Goal: Task Accomplishment & Management: Complete application form

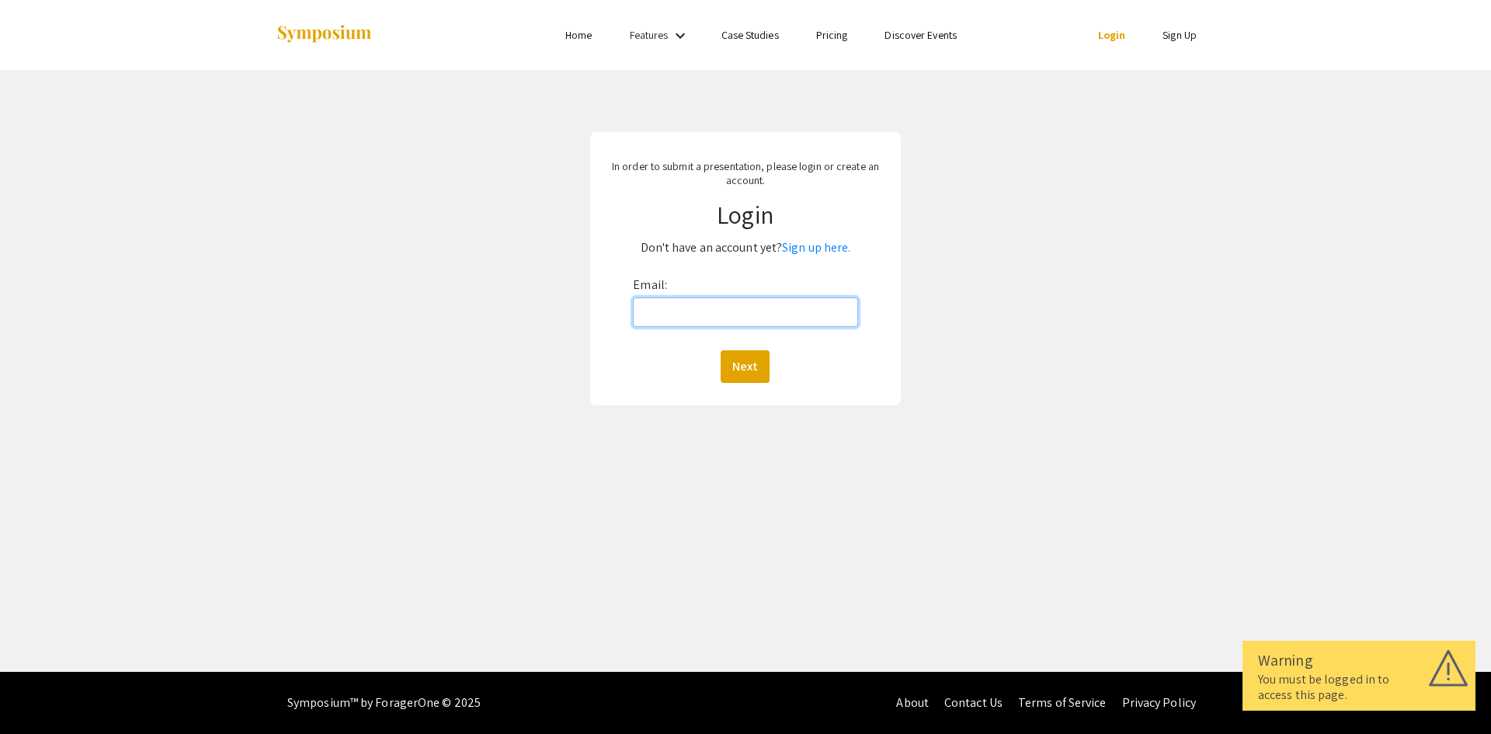
click at [773, 318] on input "Email:" at bounding box center [745, 312] width 224 height 30
type input "[EMAIL_ADDRESS][DOMAIN_NAME]"
click at [746, 366] on button "Next" at bounding box center [745, 366] width 49 height 33
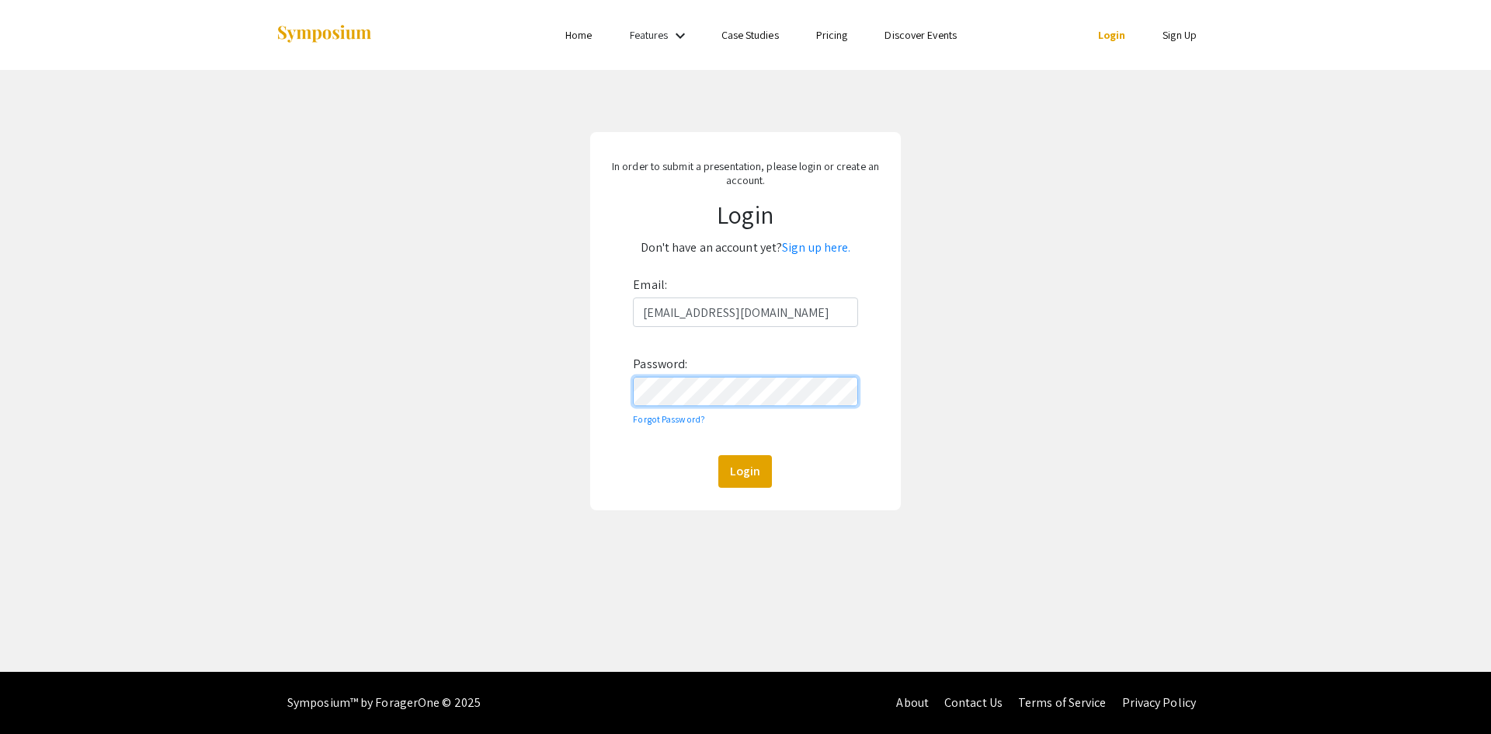
click at [718, 455] on button "Login" at bounding box center [745, 471] width 54 height 33
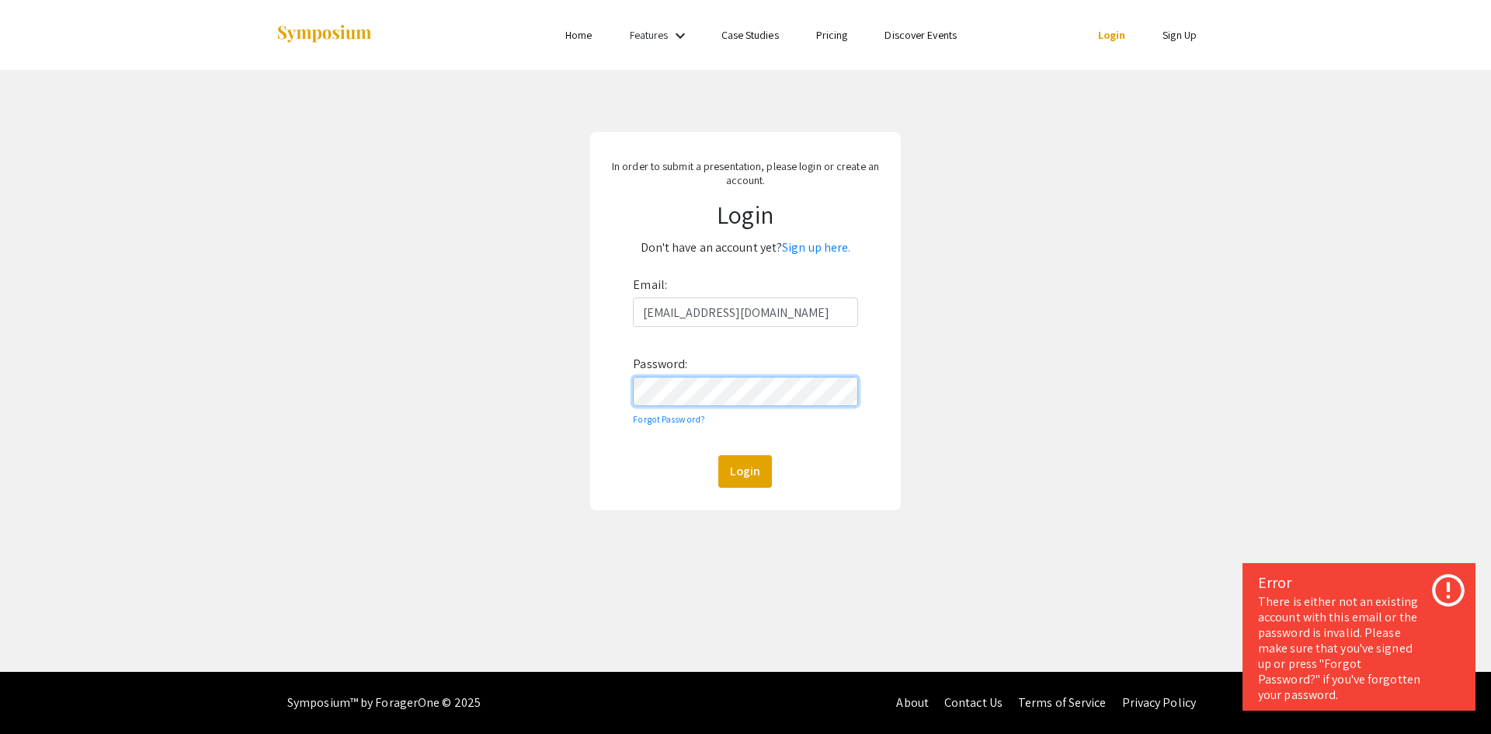
click at [718, 455] on button "Login" at bounding box center [745, 471] width 54 height 33
click at [803, 241] on link "Sign up here." at bounding box center [816, 247] width 68 height 16
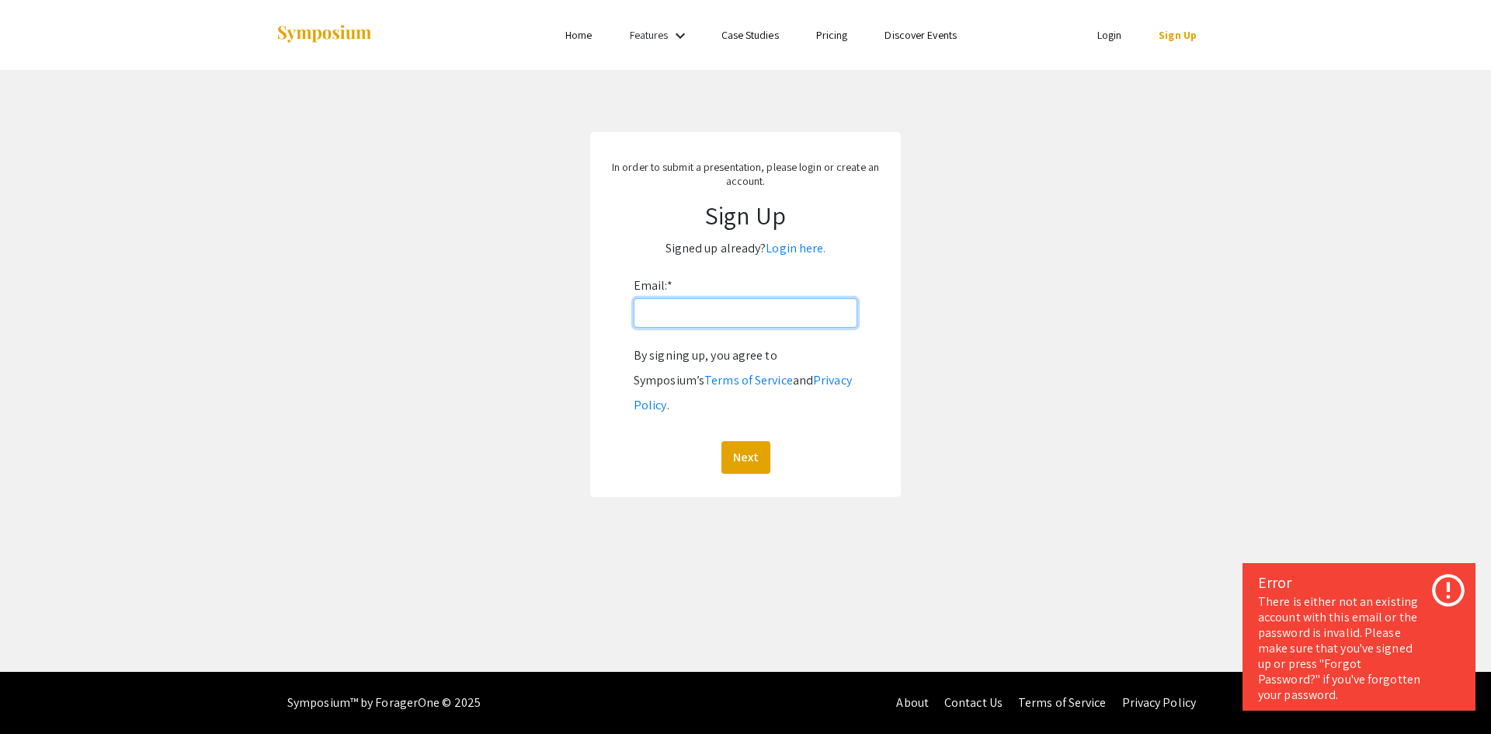
click at [797, 309] on input "Email: *" at bounding box center [746, 313] width 224 height 30
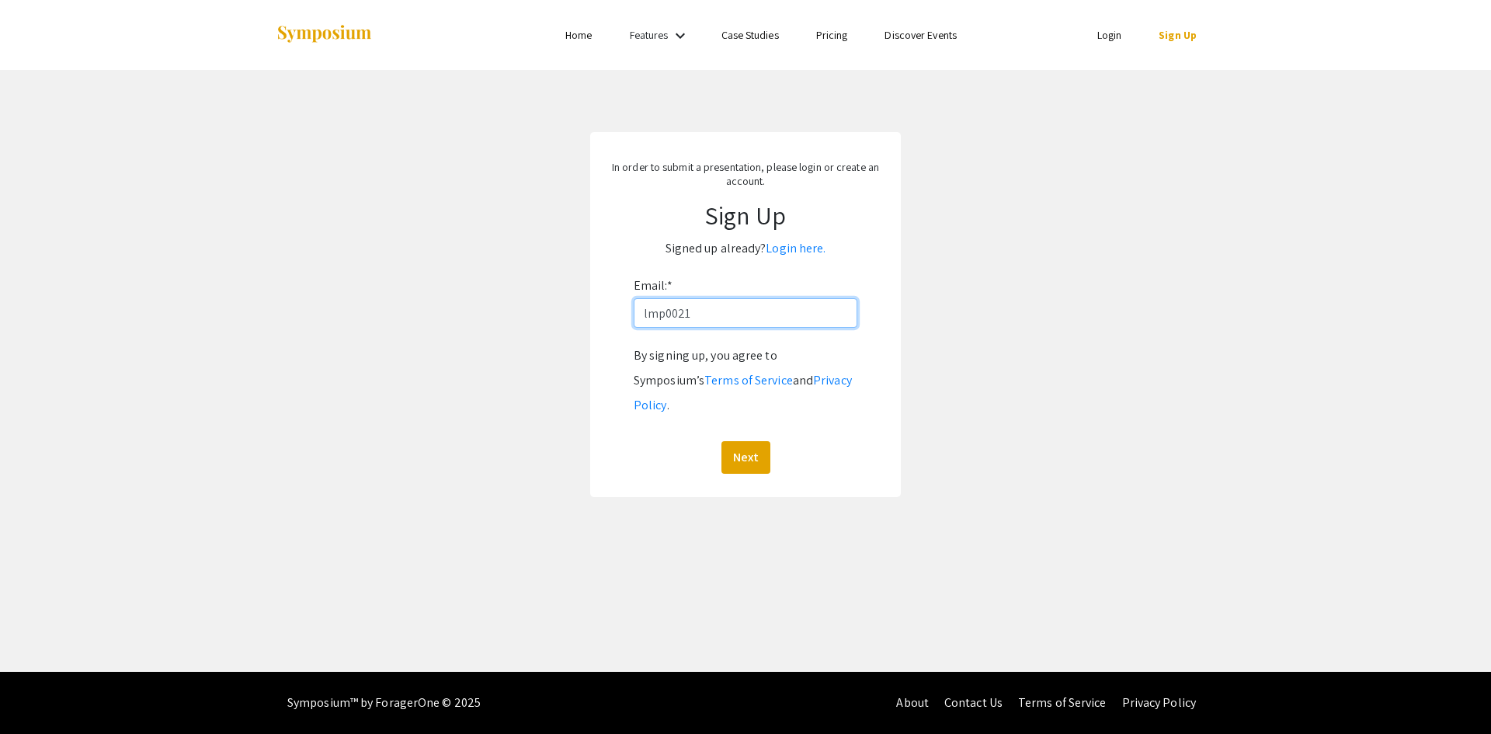
type input "[EMAIL_ADDRESS][DOMAIN_NAME]"
click at [759, 441] on button "Next" at bounding box center [745, 457] width 49 height 33
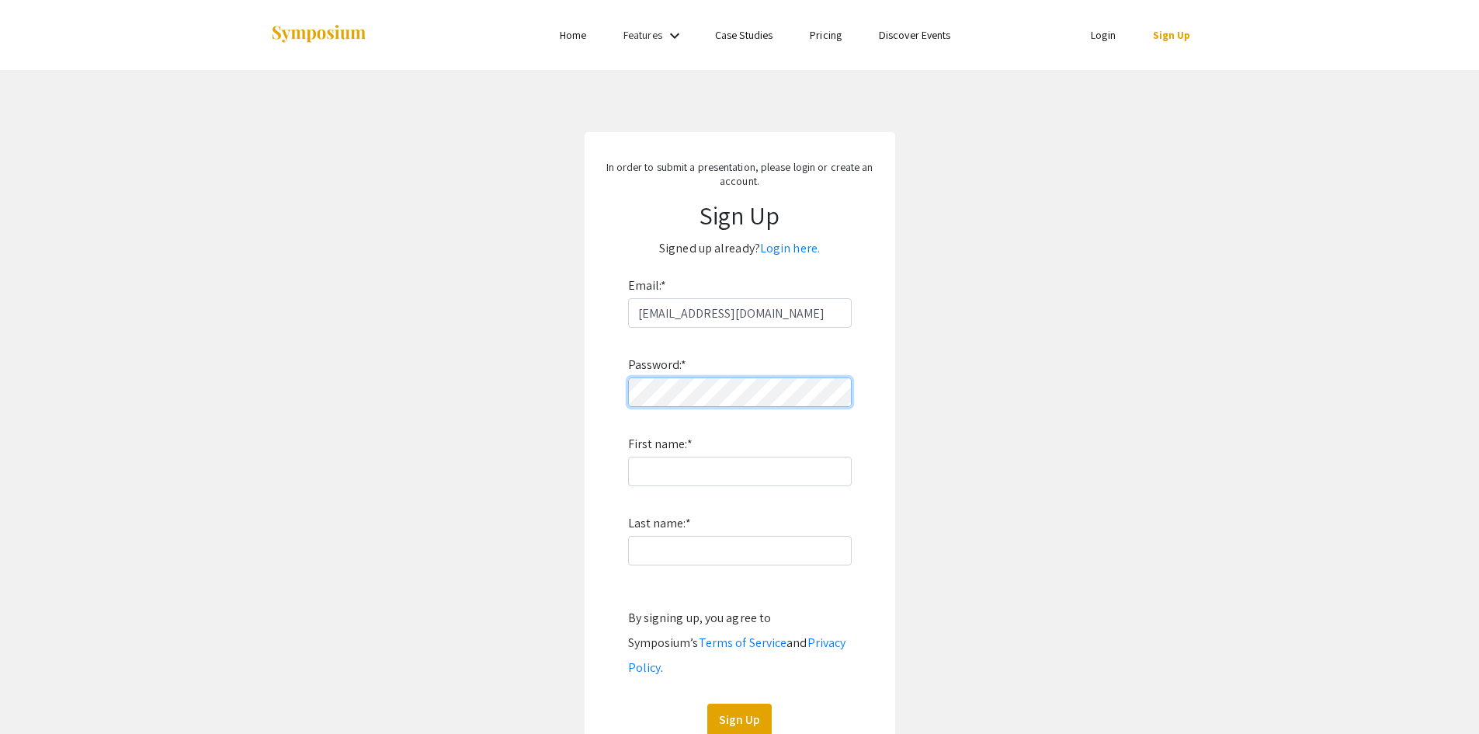
click at [622, 398] on form "Email: * [EMAIL_ADDRESS][DOMAIN_NAME] Password: * First name: * Last name: * By…" at bounding box center [740, 504] width 280 height 463
click at [657, 491] on div "Password: * First name: * Last name: * By signing up, you agree to Symposium’s …" at bounding box center [740, 532] width 224 height 408
click at [658, 483] on input "First name: *" at bounding box center [740, 472] width 224 height 30
type input "[PERSON_NAME]"
click at [687, 544] on input "Last name: *" at bounding box center [740, 551] width 224 height 30
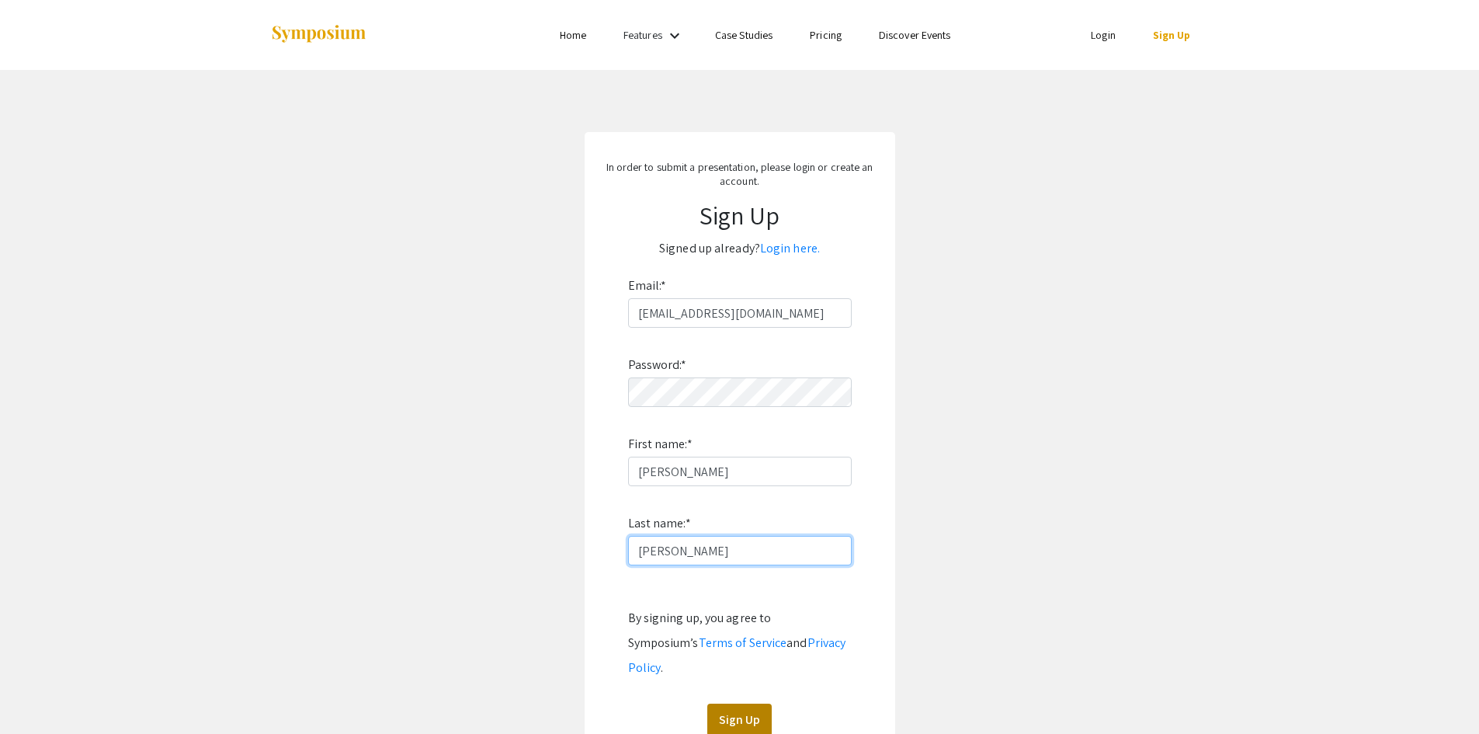
type input "[PERSON_NAME]"
click at [749, 703] on button "Sign Up" at bounding box center [739, 719] width 64 height 33
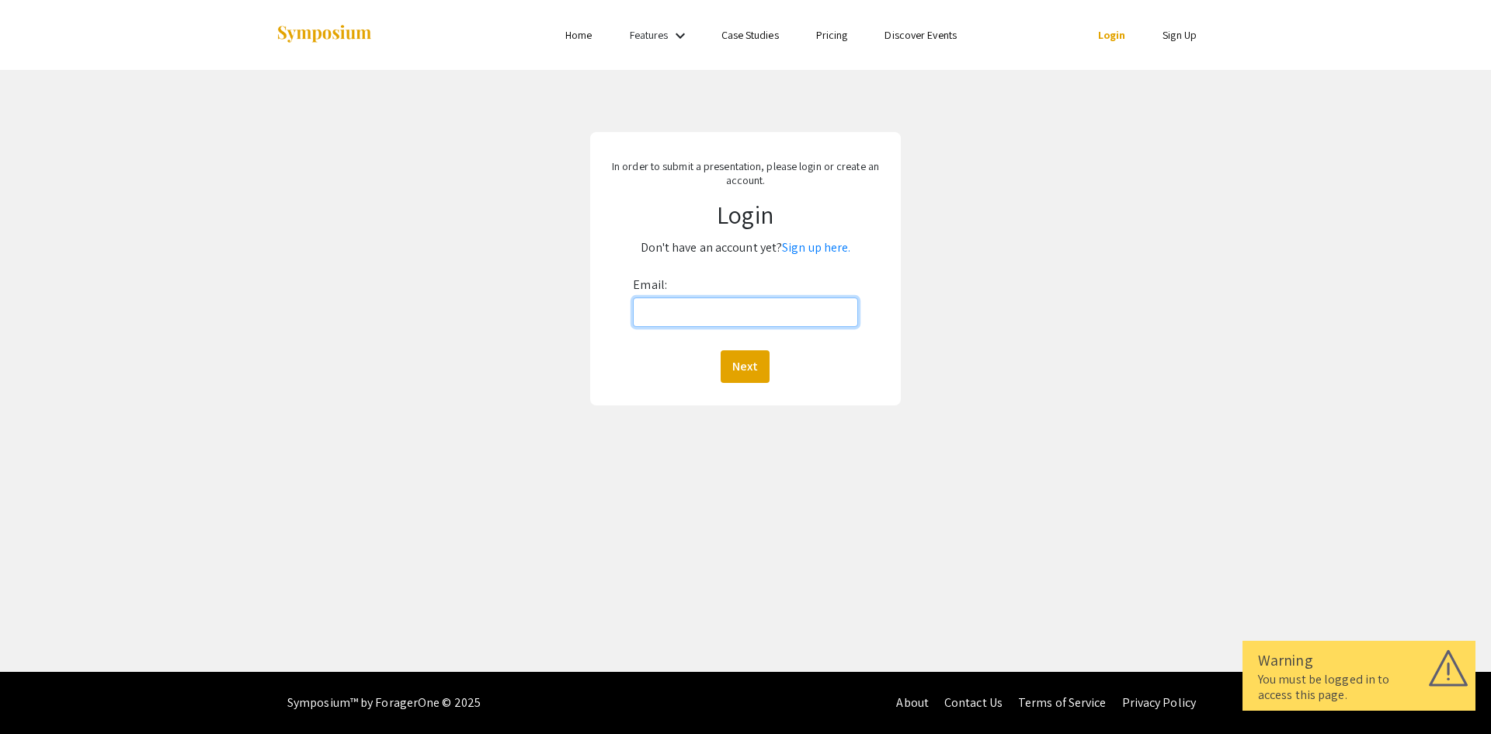
click at [703, 310] on input "Email:" at bounding box center [745, 312] width 224 height 30
type input "[EMAIL_ADDRESS][DOMAIN_NAME]"
click at [751, 369] on button "Next" at bounding box center [745, 366] width 49 height 33
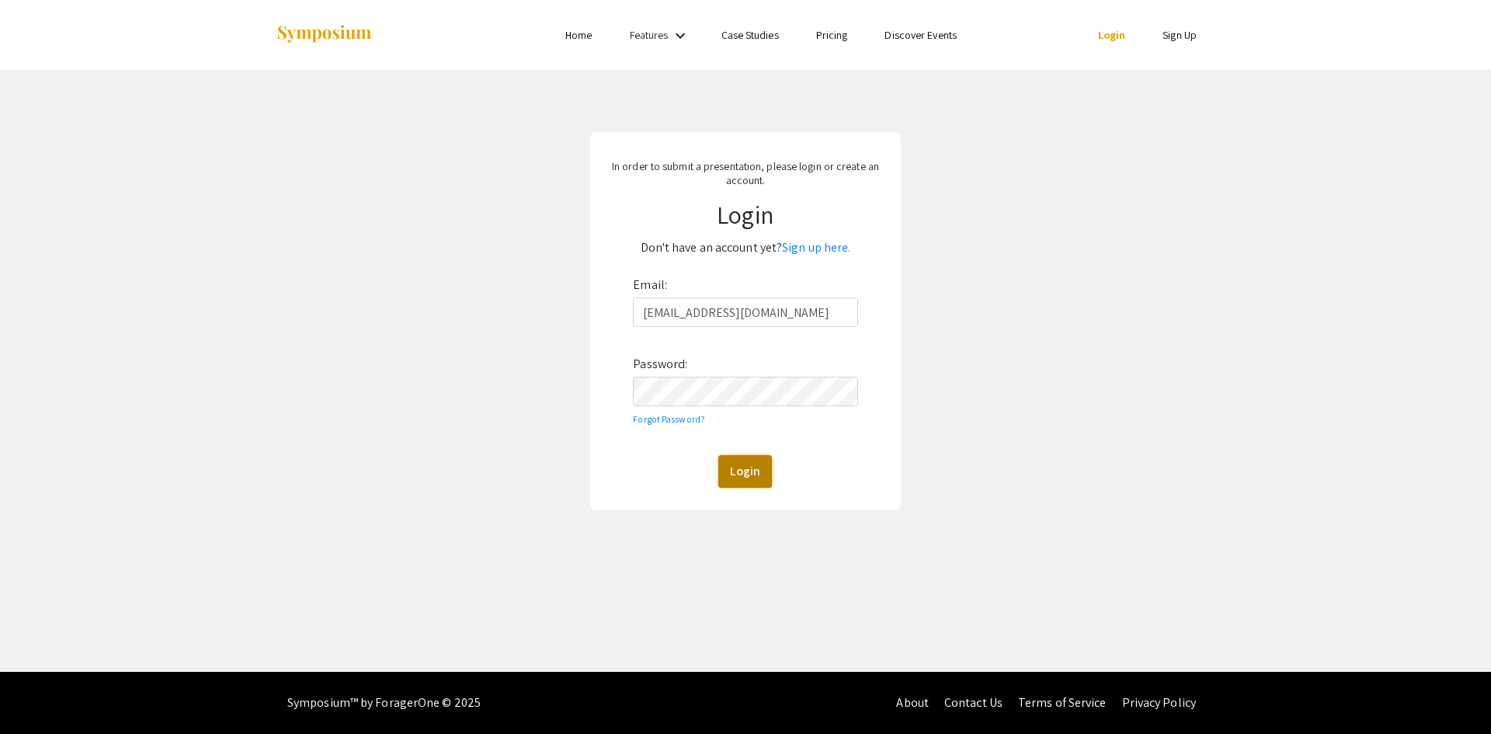
click at [748, 478] on button "Login" at bounding box center [745, 471] width 54 height 33
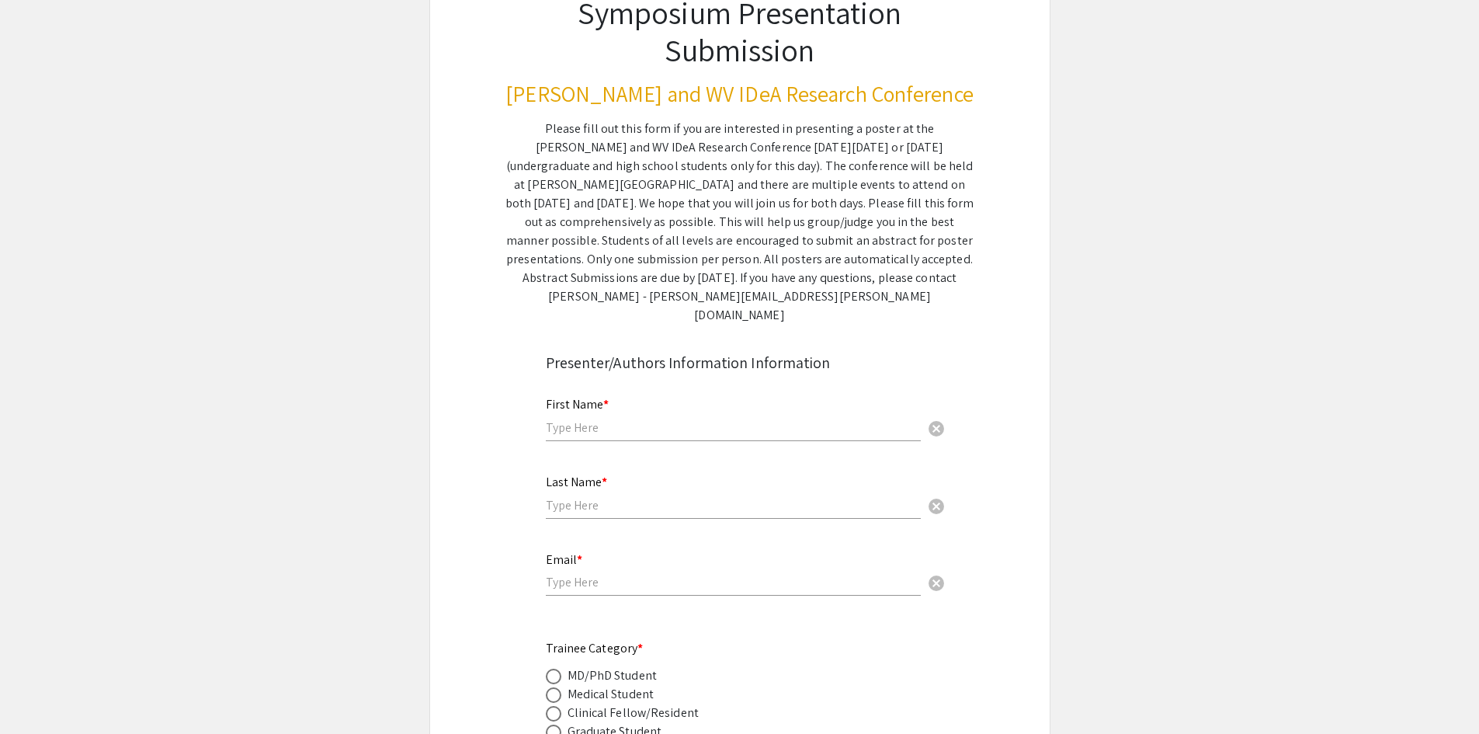
scroll to position [155, 0]
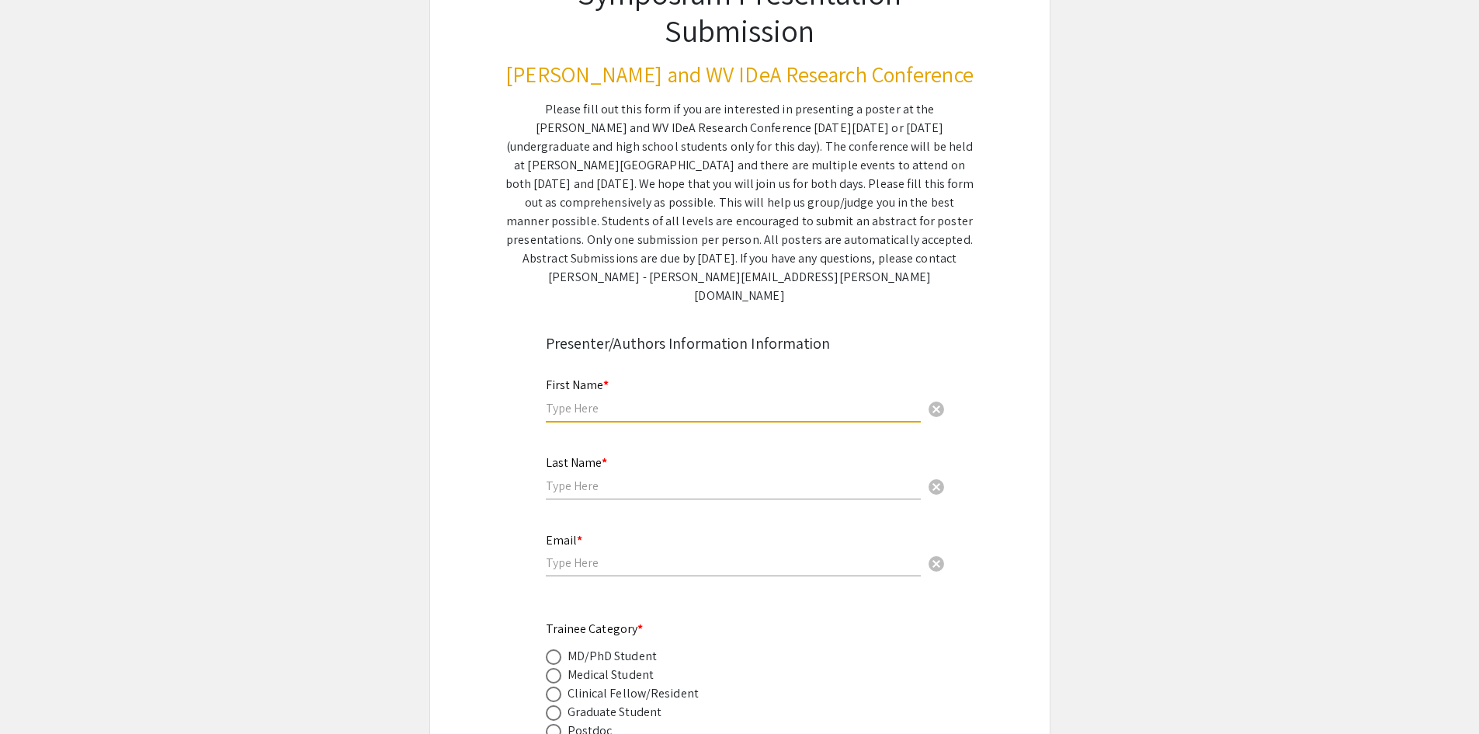
click at [624, 400] on input "text" at bounding box center [733, 408] width 375 height 16
type input "[PERSON_NAME]"
click at [655, 478] on input "text" at bounding box center [733, 486] width 375 height 16
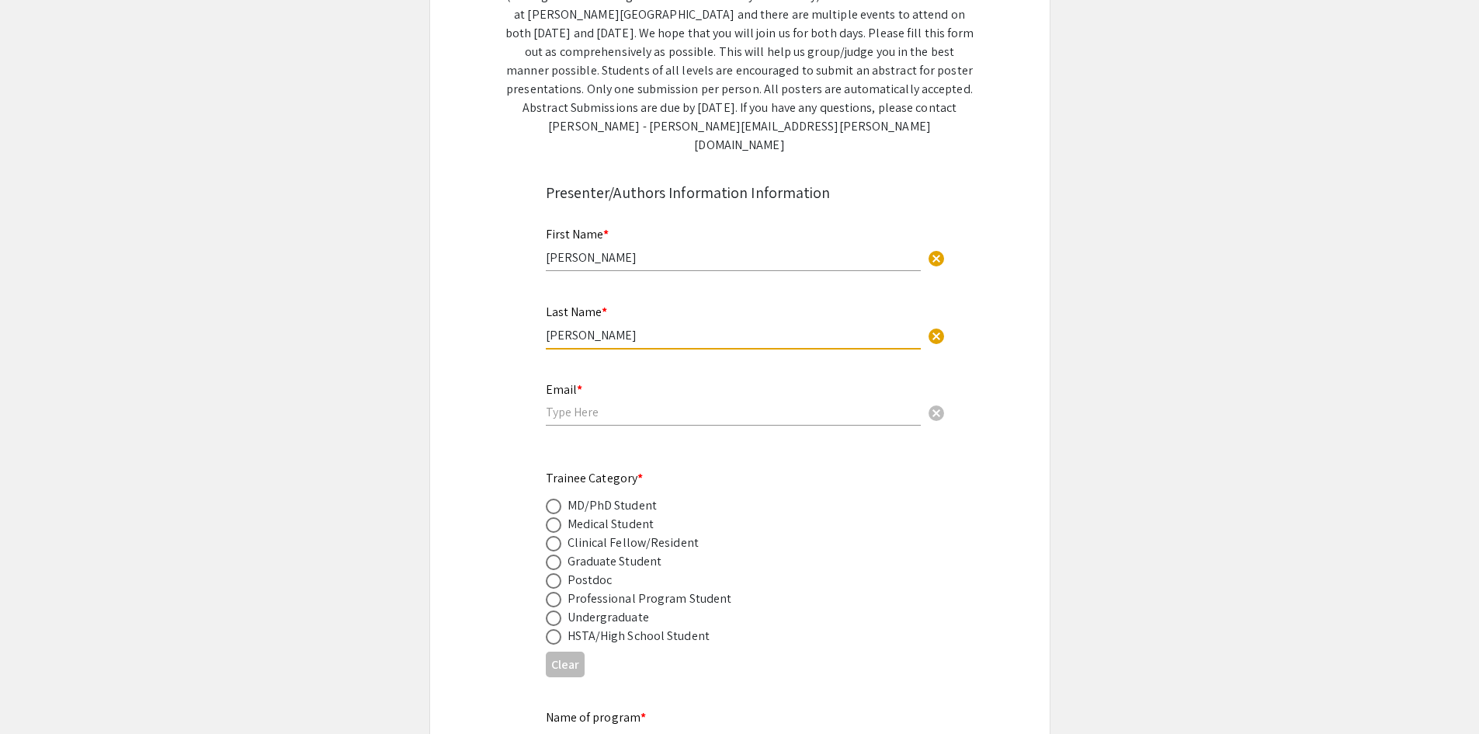
scroll to position [311, 0]
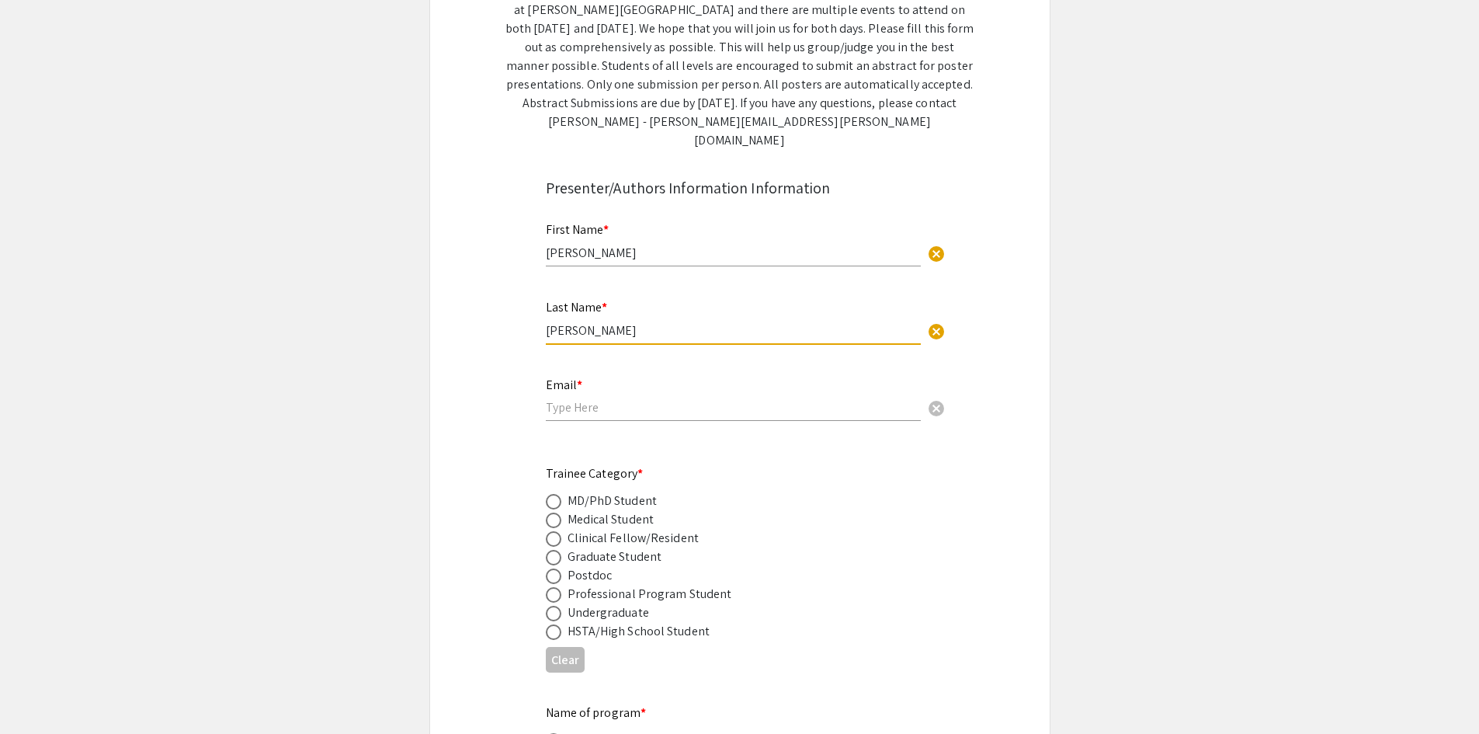
type input "[PERSON_NAME]"
click at [617, 399] on input "email" at bounding box center [733, 407] width 375 height 16
type input "[EMAIL_ADDRESS][DOMAIN_NAME]"
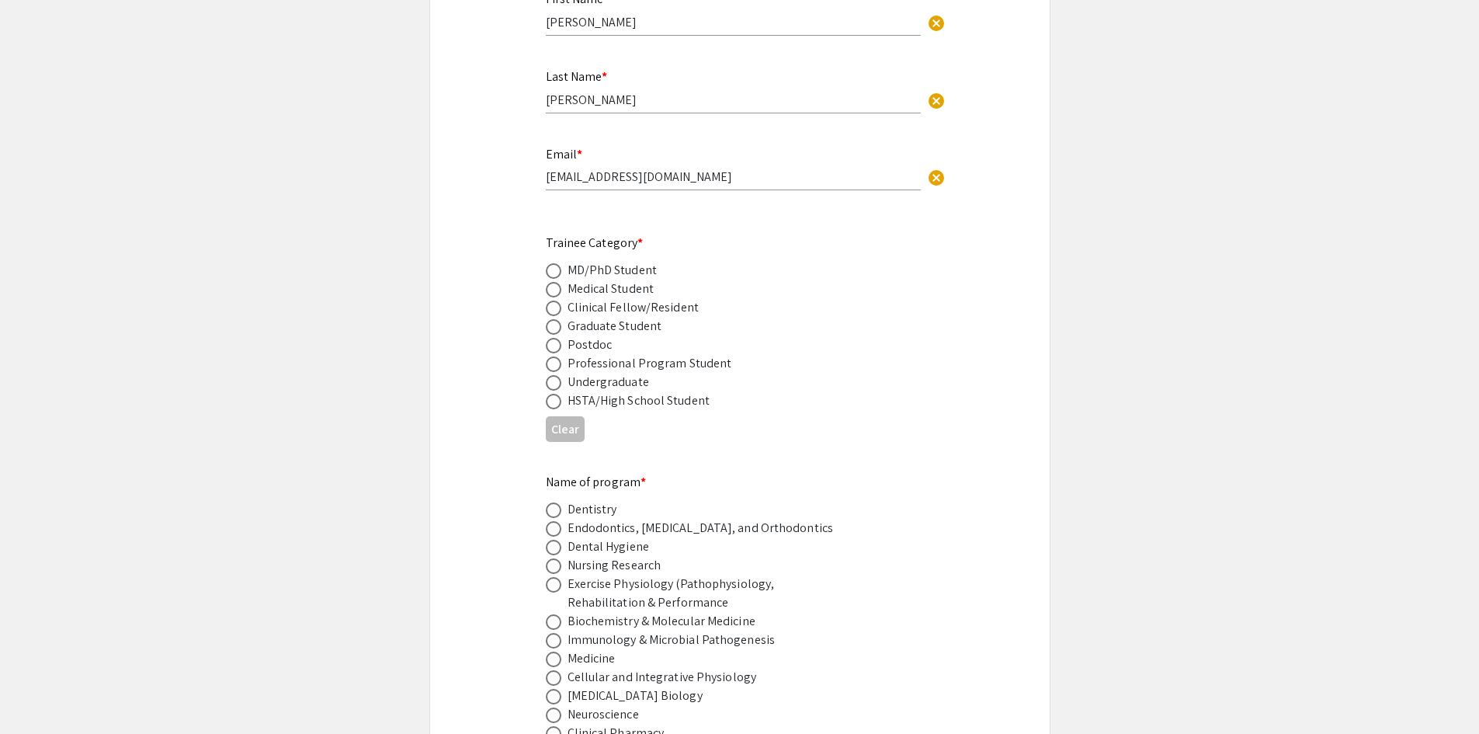
scroll to position [544, 0]
click at [553, 269] on span at bounding box center [553, 269] width 0 height 0
click at [554, 261] on input "radio" at bounding box center [554, 269] width 16 height 16
radio input "true"
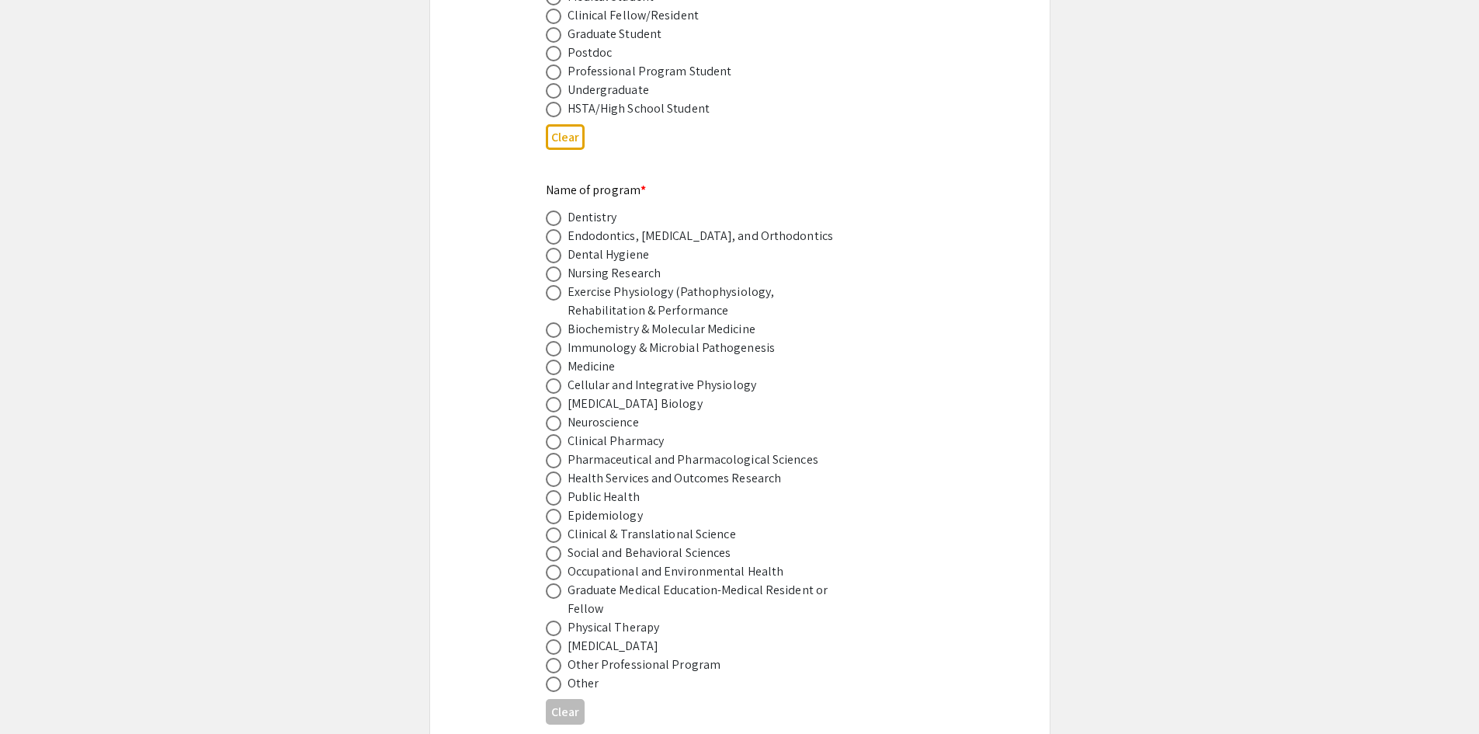
scroll to position [854, 0]
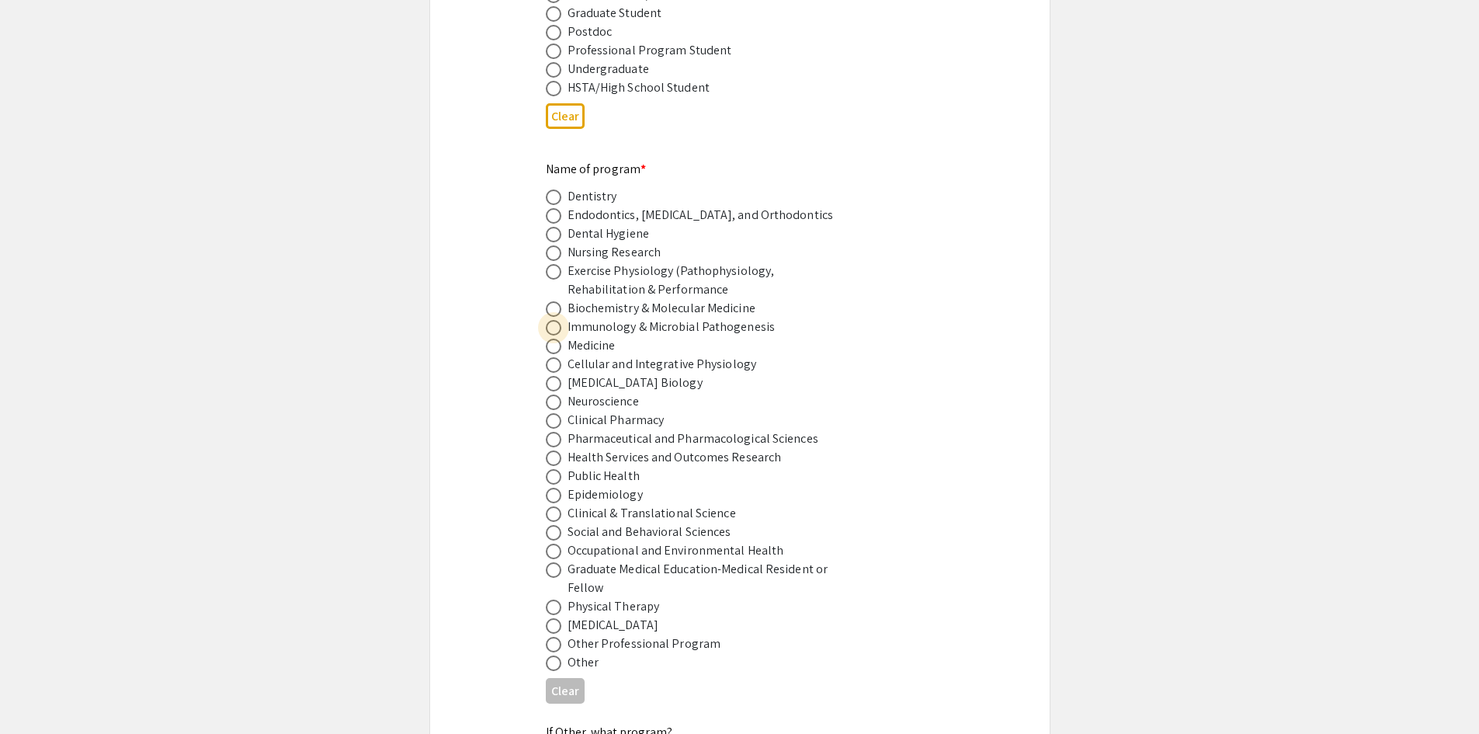
click at [552, 320] on span at bounding box center [554, 328] width 16 height 16
click at [552, 320] on input "radio" at bounding box center [554, 328] width 16 height 16
radio input "true"
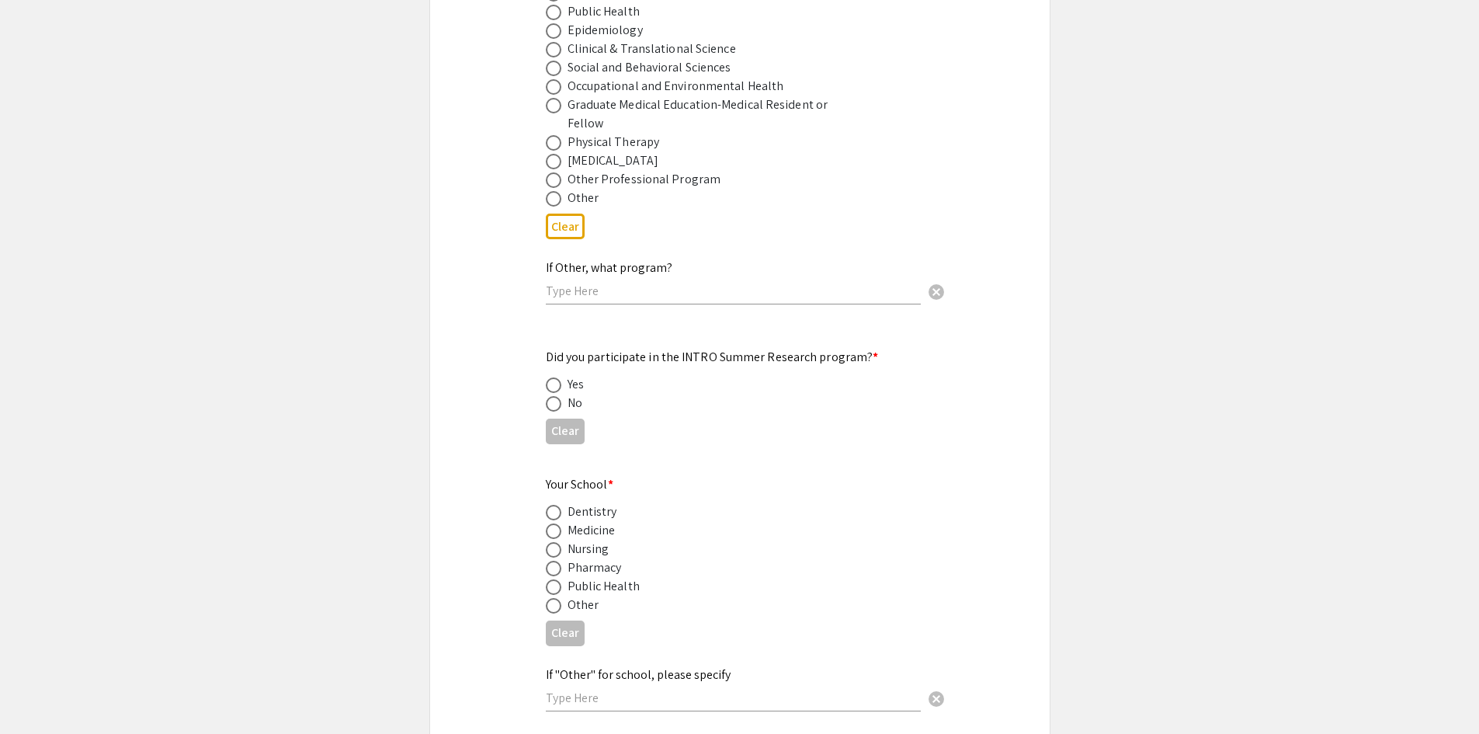
scroll to position [1320, 0]
click at [558, 394] on span at bounding box center [554, 402] width 16 height 16
click at [558, 394] on input "radio" at bounding box center [554, 402] width 16 height 16
radio input "true"
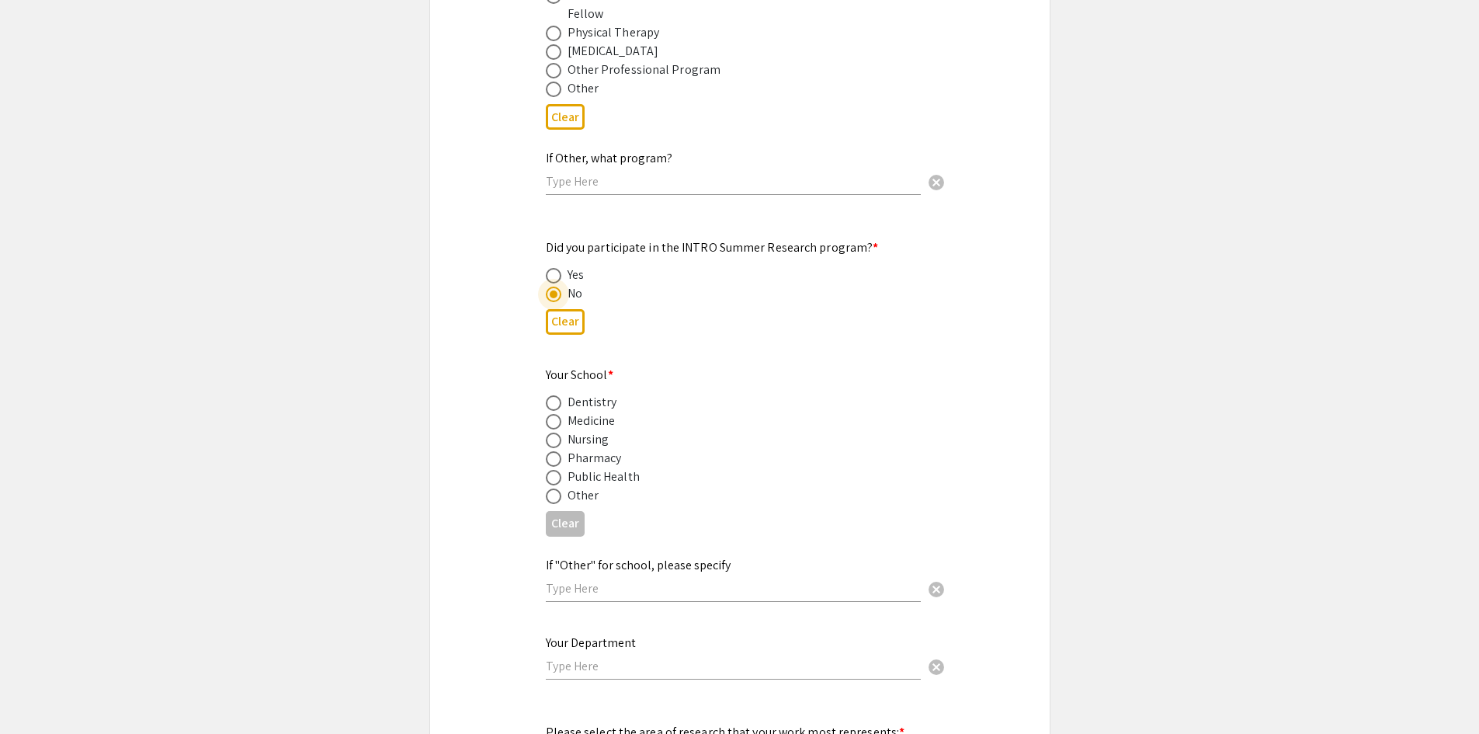
scroll to position [1475, 0]
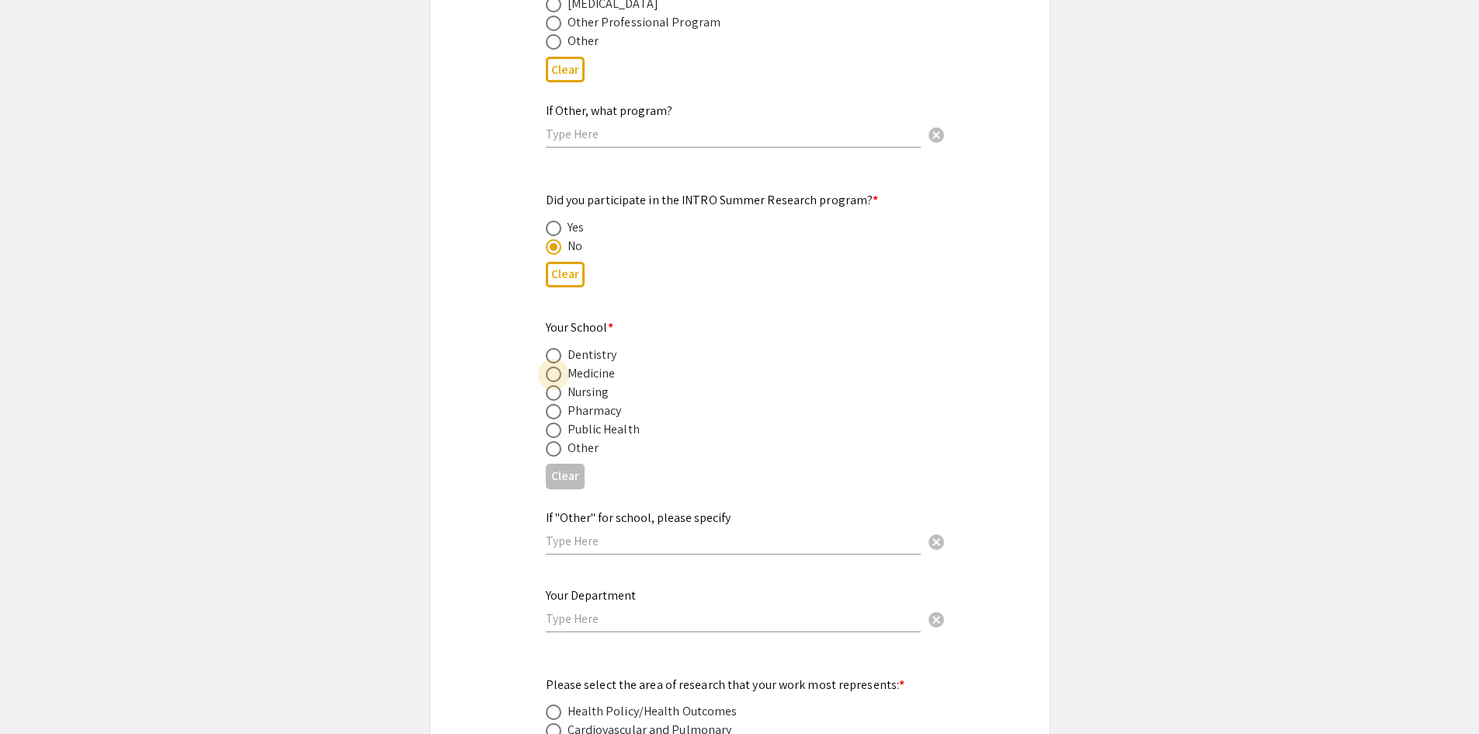
click at [557, 366] on span at bounding box center [554, 374] width 16 height 16
click at [557, 366] on input "radio" at bounding box center [554, 374] width 16 height 16
radio input "true"
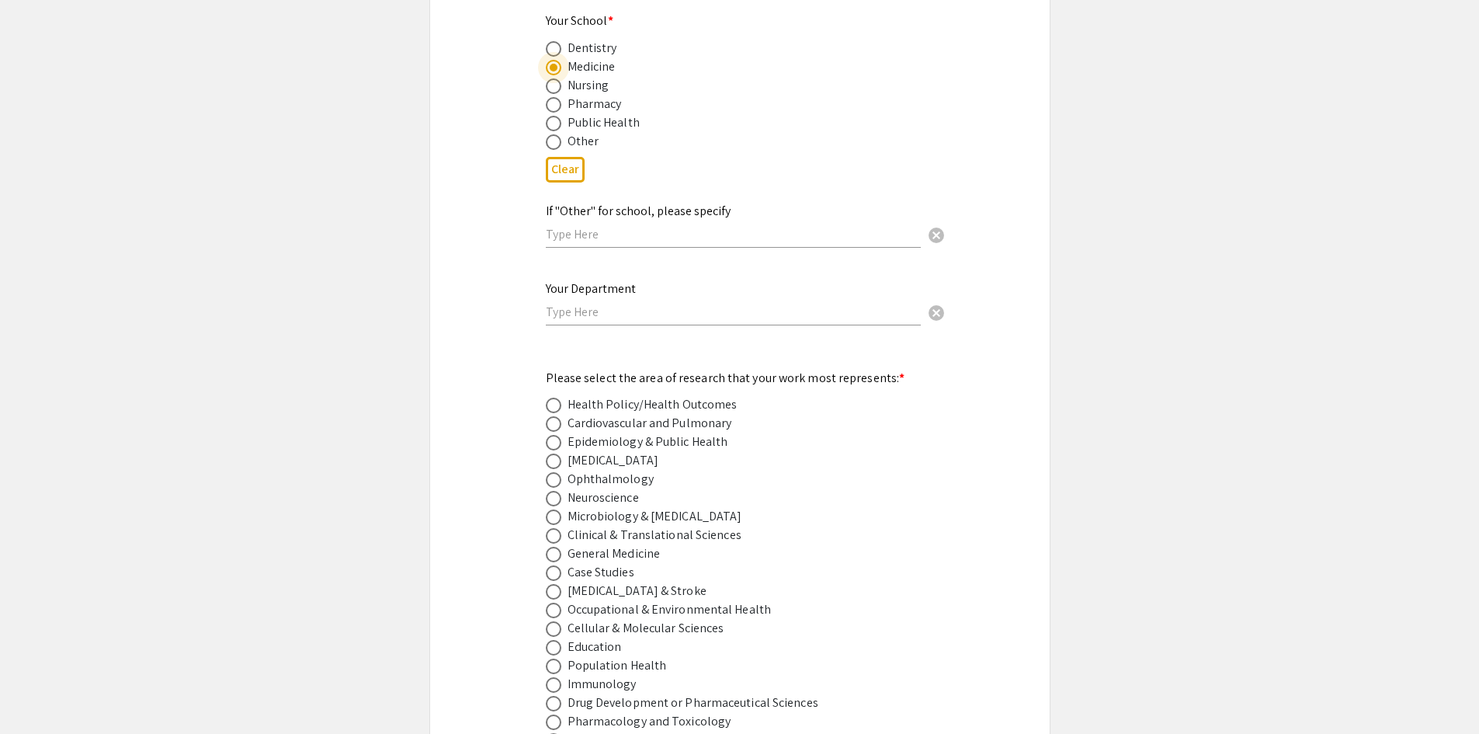
scroll to position [1786, 0]
click at [633, 300] on input "text" at bounding box center [733, 308] width 375 height 16
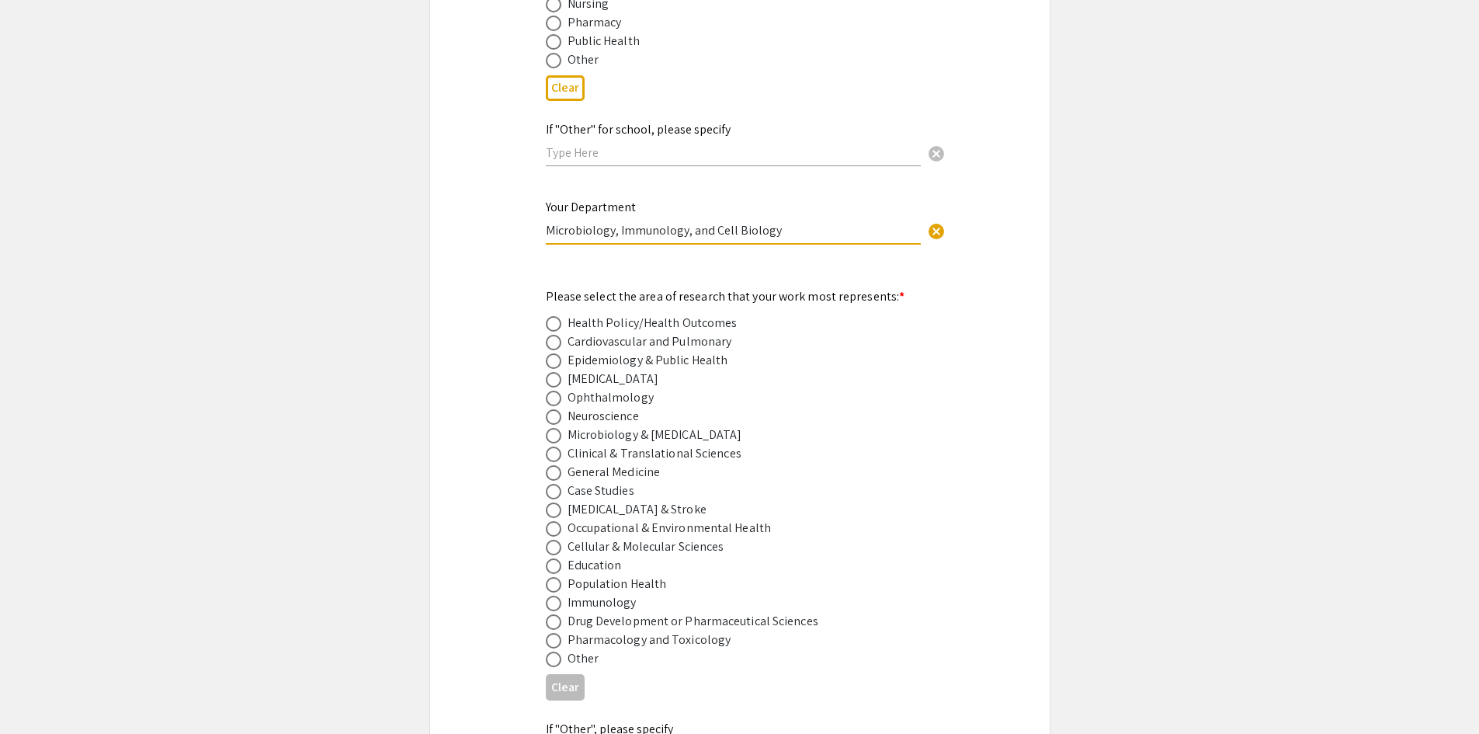
scroll to position [1941, 0]
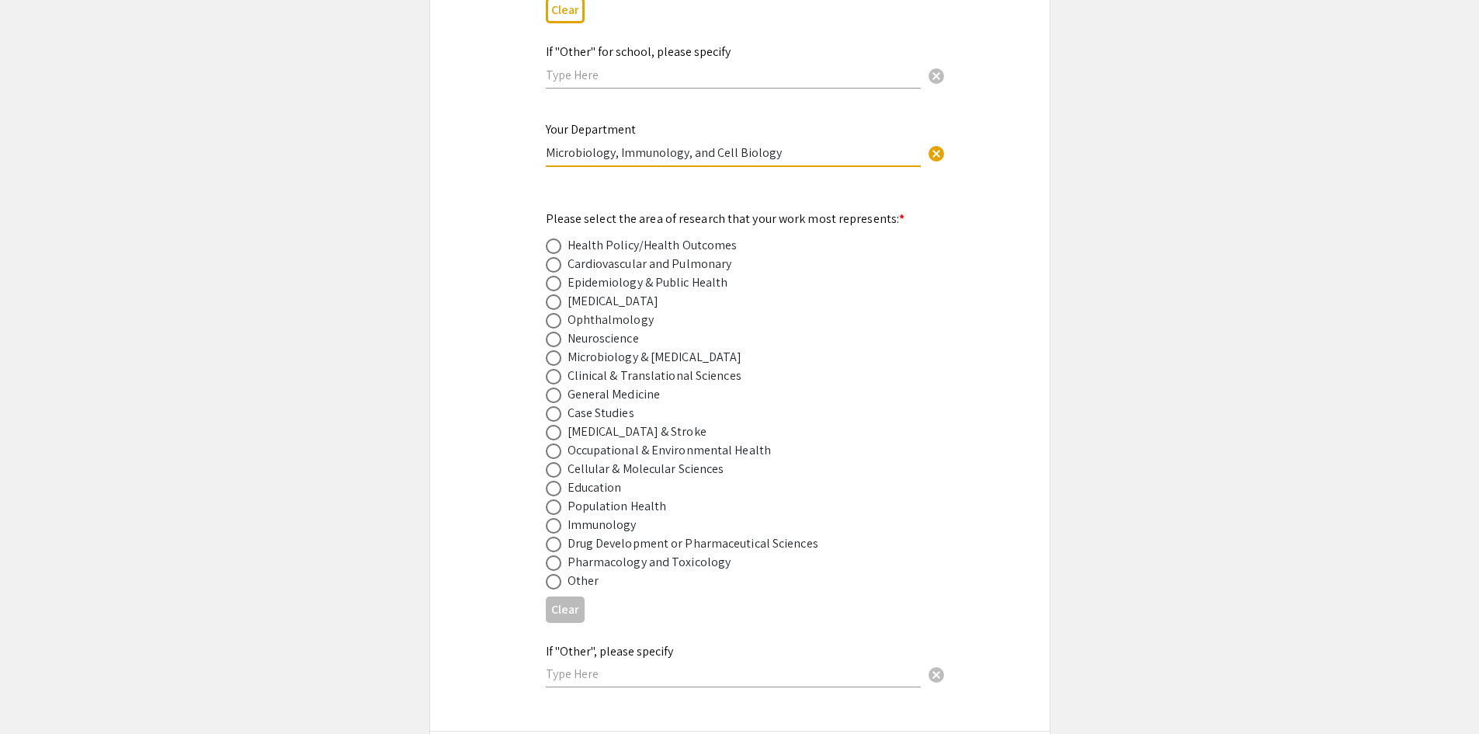
type input "Microbiology, Immunology, and Cell Biology"
click at [554, 350] on span at bounding box center [554, 358] width 16 height 16
click at [554, 350] on input "radio" at bounding box center [554, 358] width 16 height 16
radio input "true"
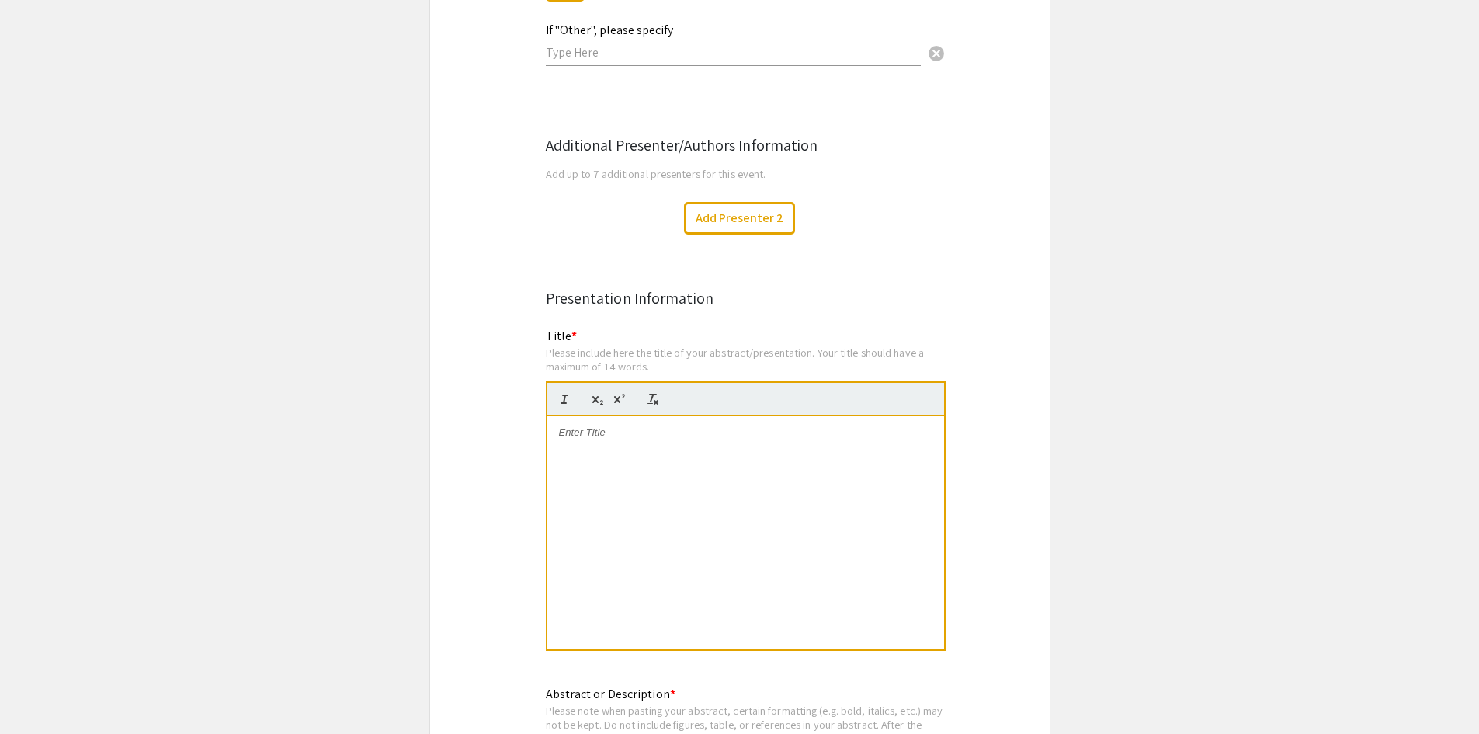
scroll to position [2640, 0]
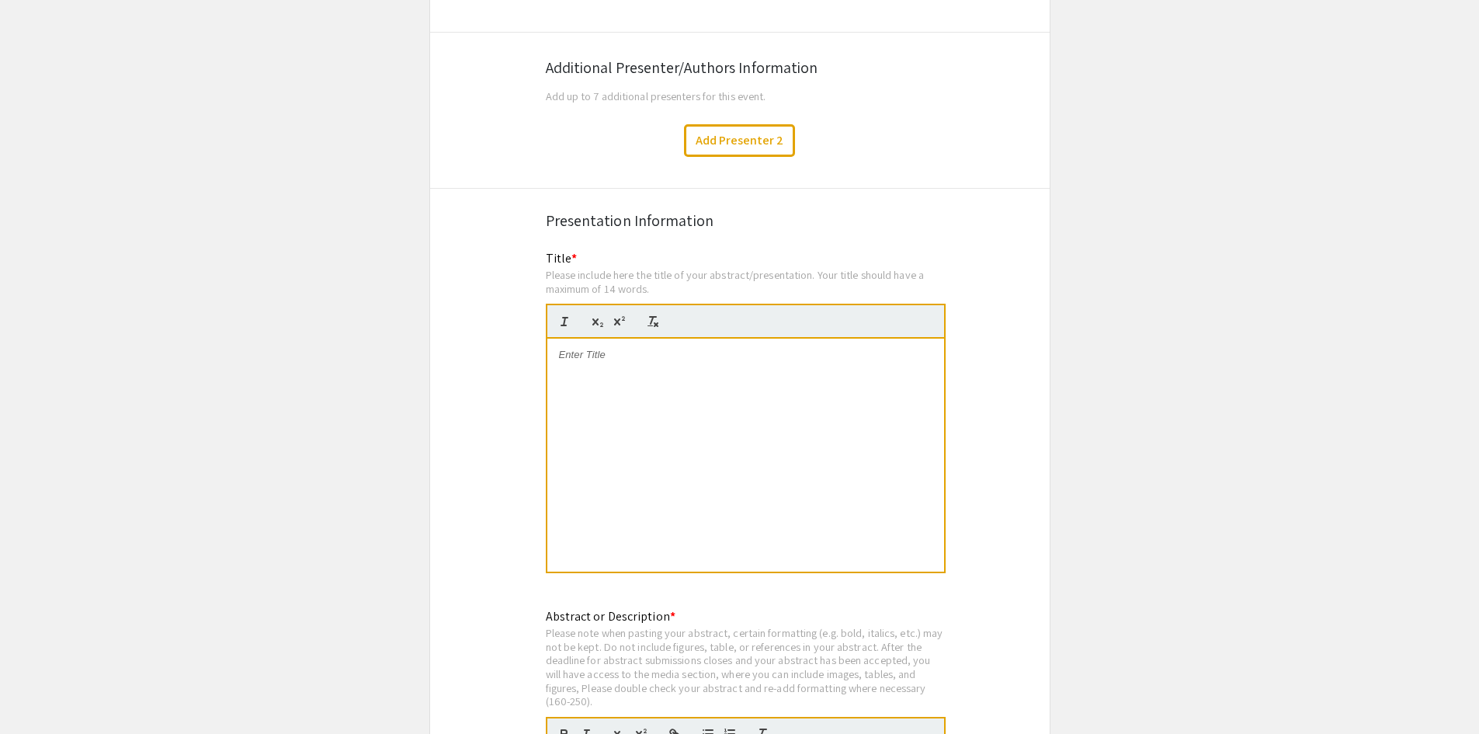
click at [704, 404] on div at bounding box center [745, 455] width 397 height 233
click at [797, 372] on div at bounding box center [745, 455] width 397 height 233
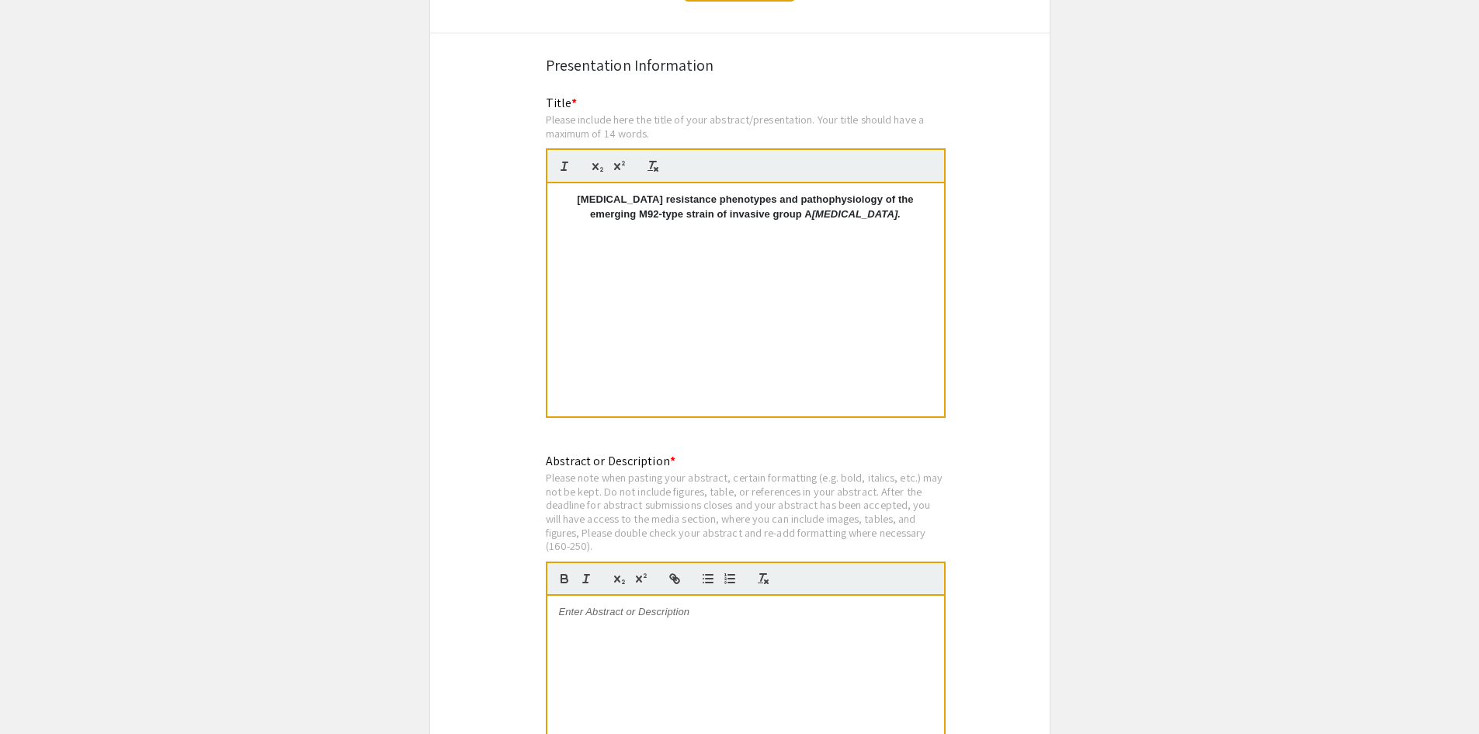
scroll to position [2873, 0]
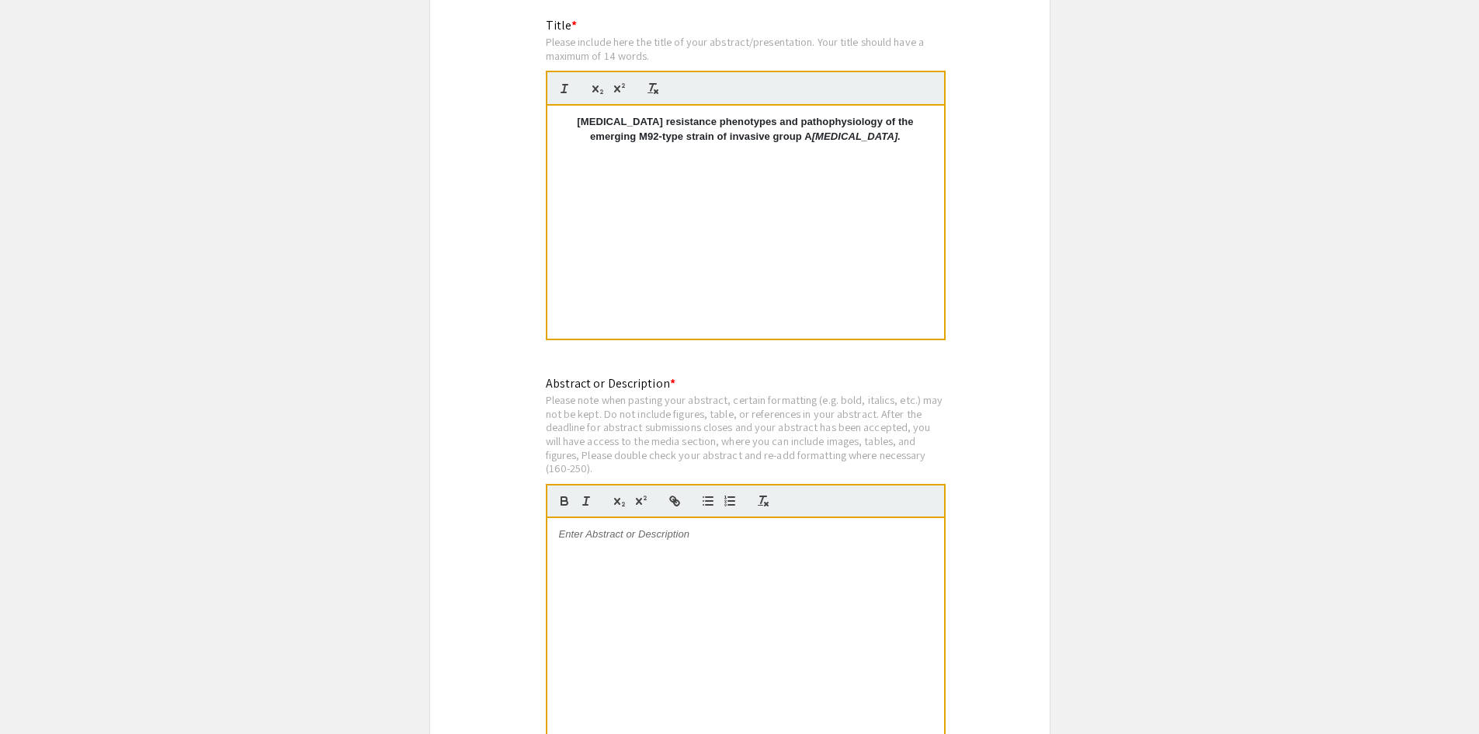
click at [631, 175] on div "Macrolide resistance phenotypes and pathophysiology of the emerging M92-type st…" at bounding box center [745, 222] width 397 height 233
drag, startPoint x: 884, startPoint y: 123, endPoint x: 510, endPoint y: 92, distance: 375.5
click at [799, 252] on div at bounding box center [745, 222] width 397 height 233
click at [781, 261] on div at bounding box center [745, 222] width 397 height 233
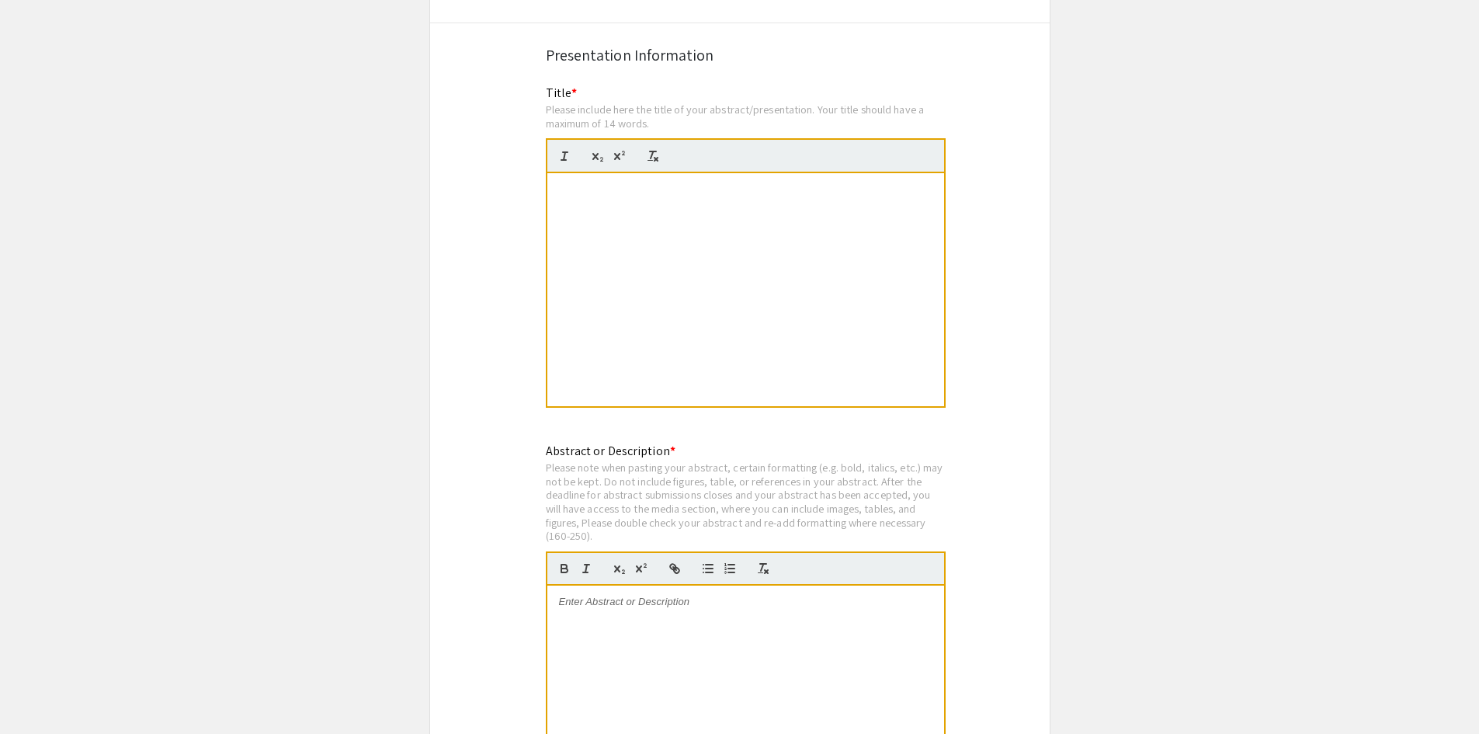
scroll to position [2640, 0]
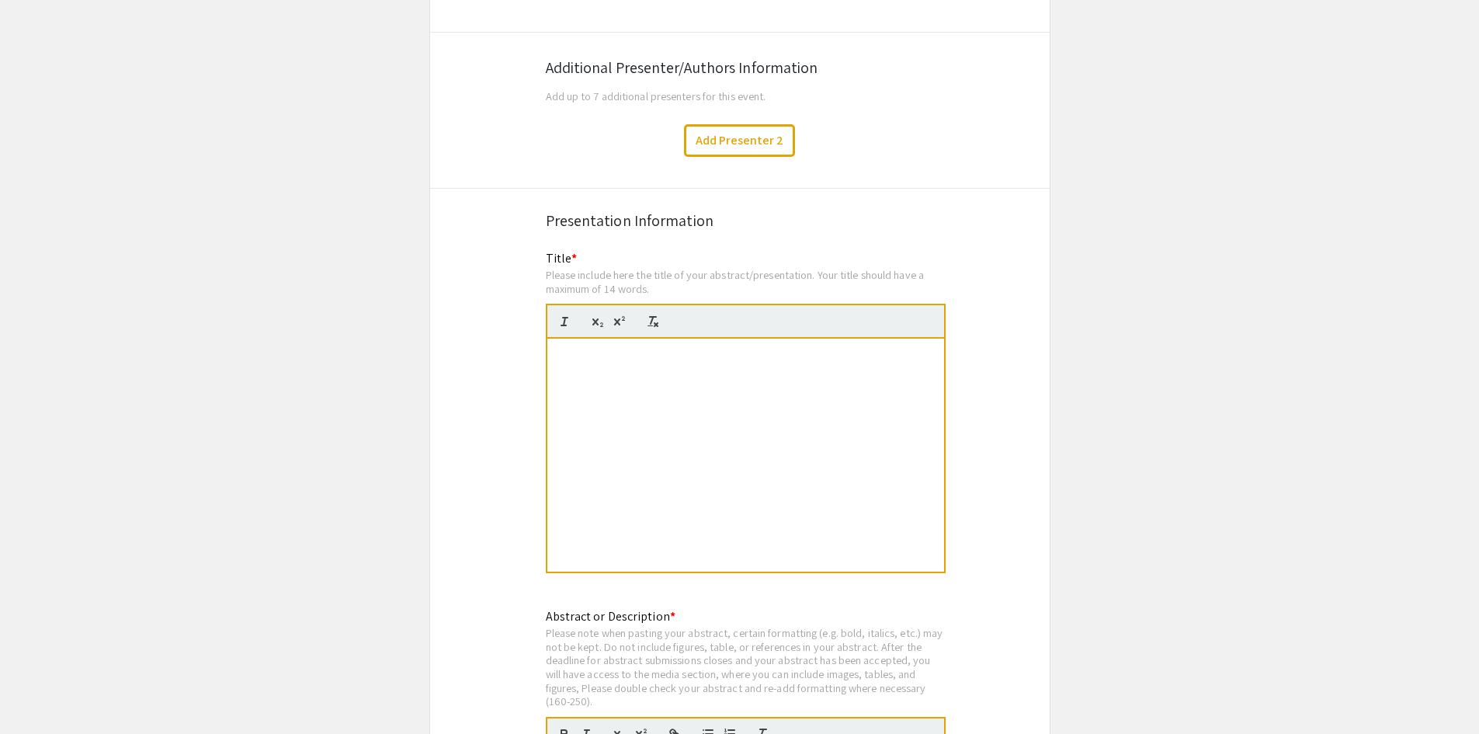
click at [623, 348] on p at bounding box center [745, 355] width 373 height 14
click at [756, 349] on strong "Macrolide resistance phenotypes and pathophysiology of emerging emm92 -type inv…" at bounding box center [745, 362] width 325 height 26
drag, startPoint x: 827, startPoint y: 337, endPoint x: 747, endPoint y: 335, distance: 80.0
click at [747, 349] on strong "Macrolide resistance phenotypes and pathophysiology of emerging emm92 -type inv…" at bounding box center [745, 362] width 325 height 26
click at [831, 349] on strong "Macrolide resistance phenotypes and pathophysiology of emerging emm92 -type inv…" at bounding box center [745, 362] width 325 height 26
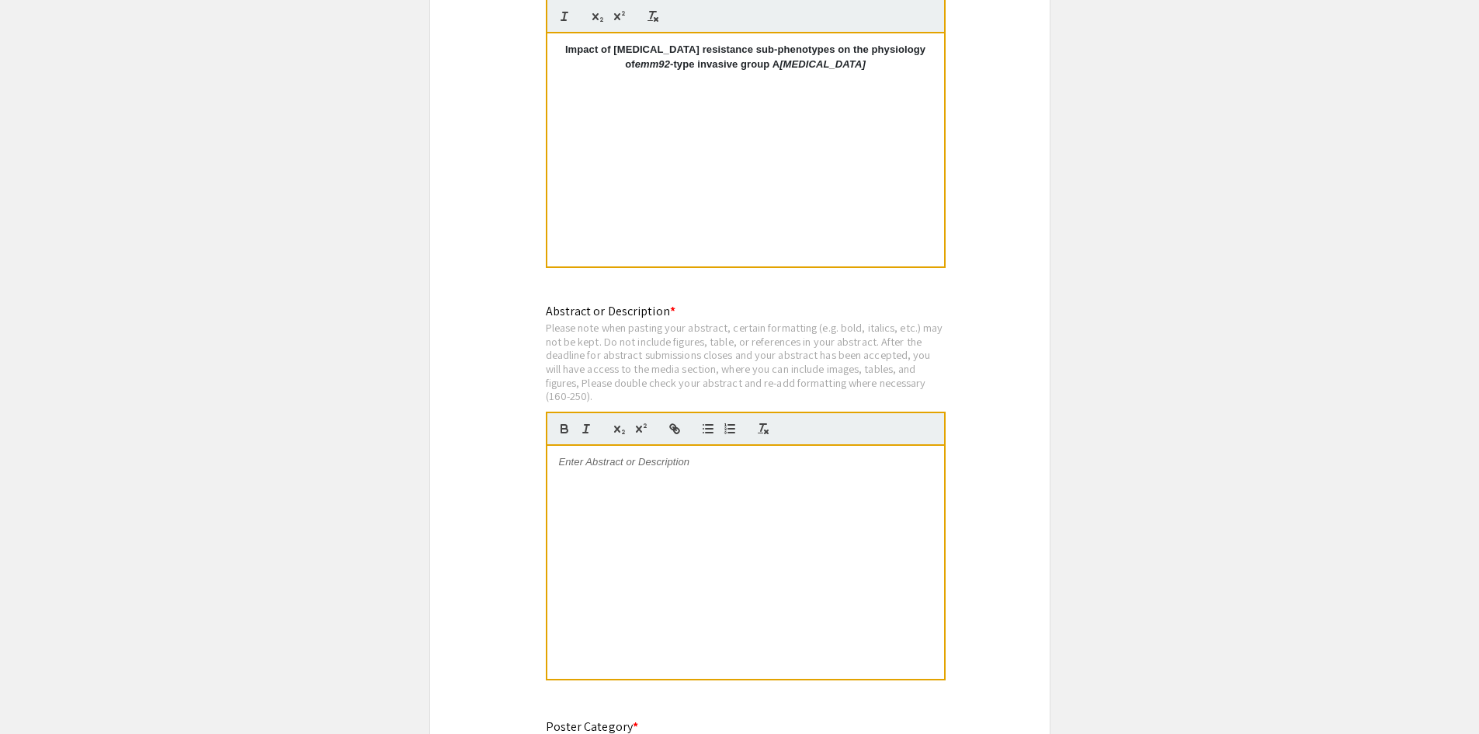
scroll to position [3028, 0]
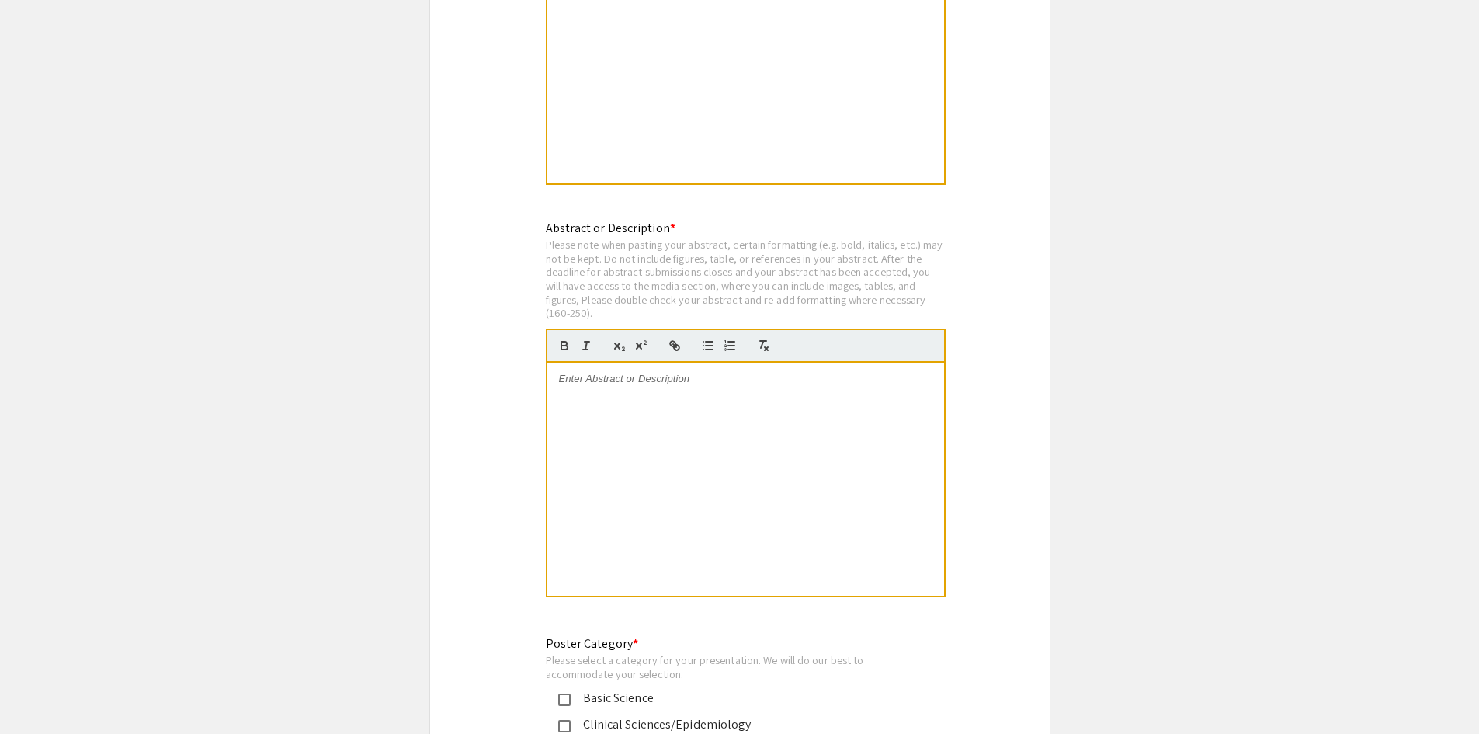
click at [712, 445] on div at bounding box center [745, 479] width 397 height 233
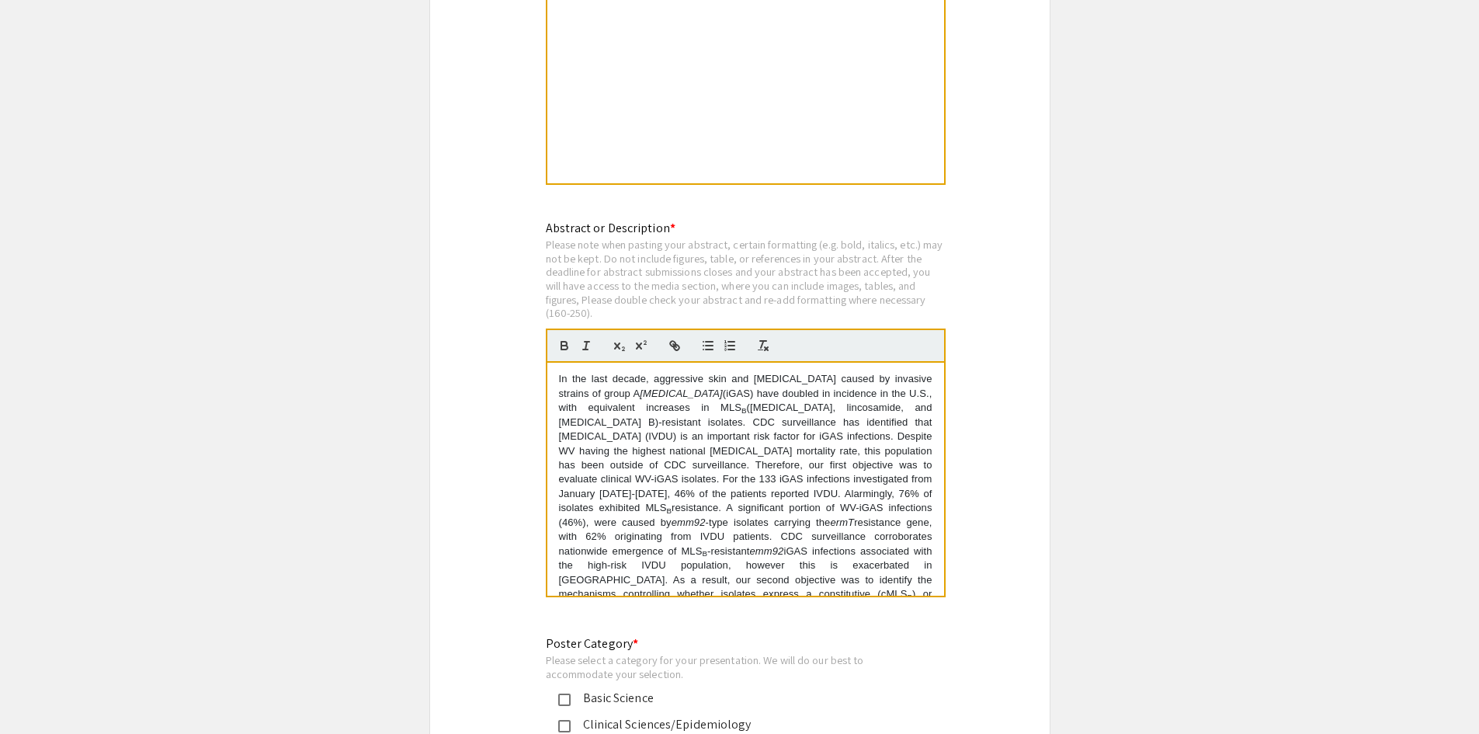
scroll to position [161, 0]
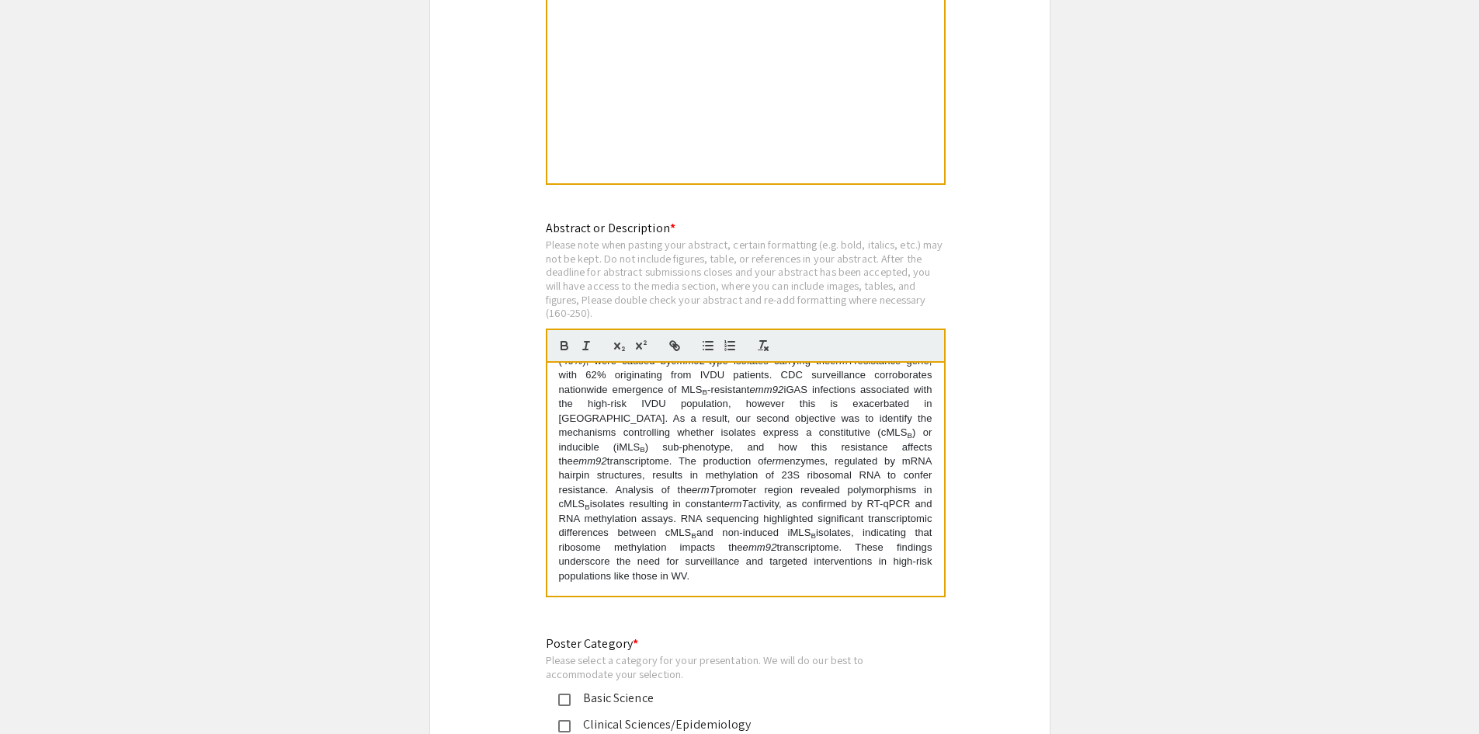
click at [721, 563] on p "In the last decade, aggressive skin and soft tissue infections caused by invasi…" at bounding box center [745, 396] width 373 height 373
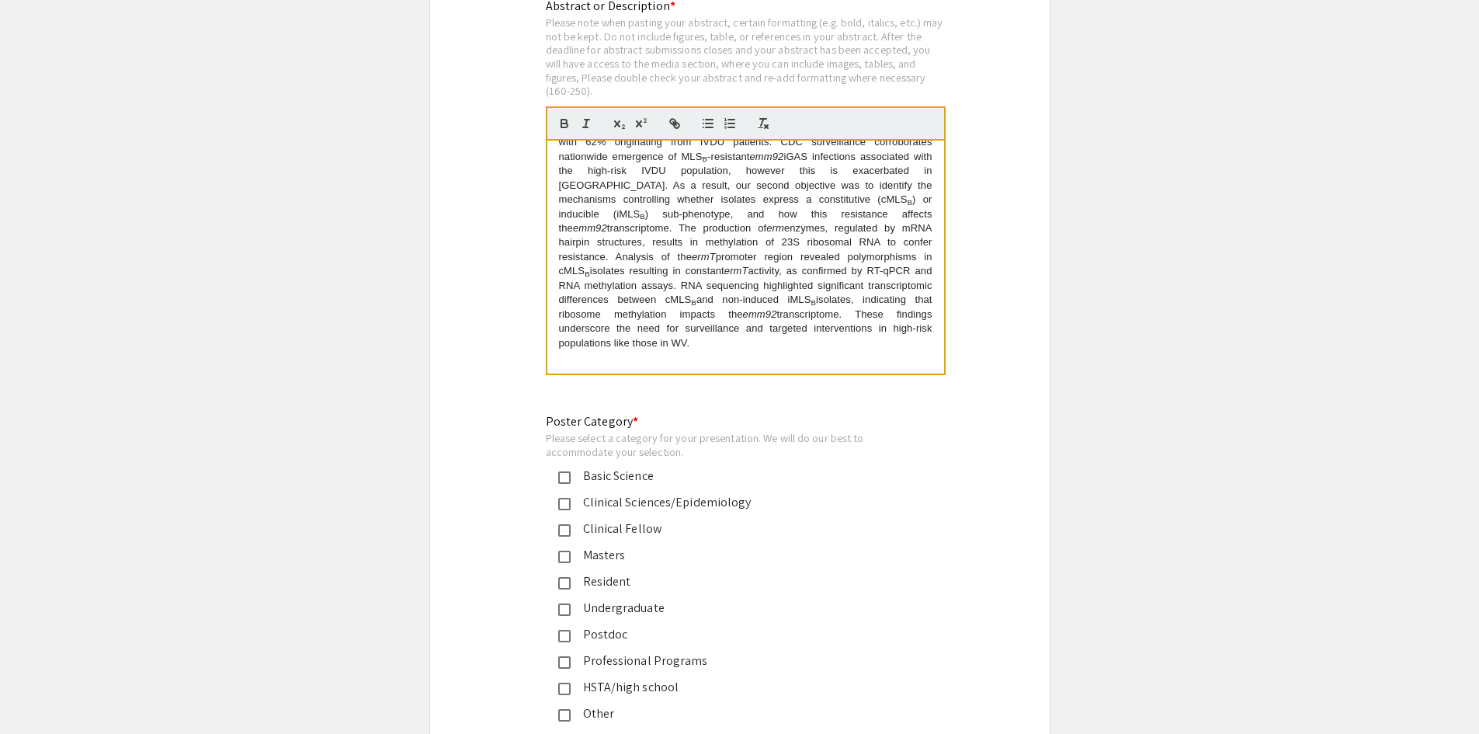
scroll to position [3339, 0]
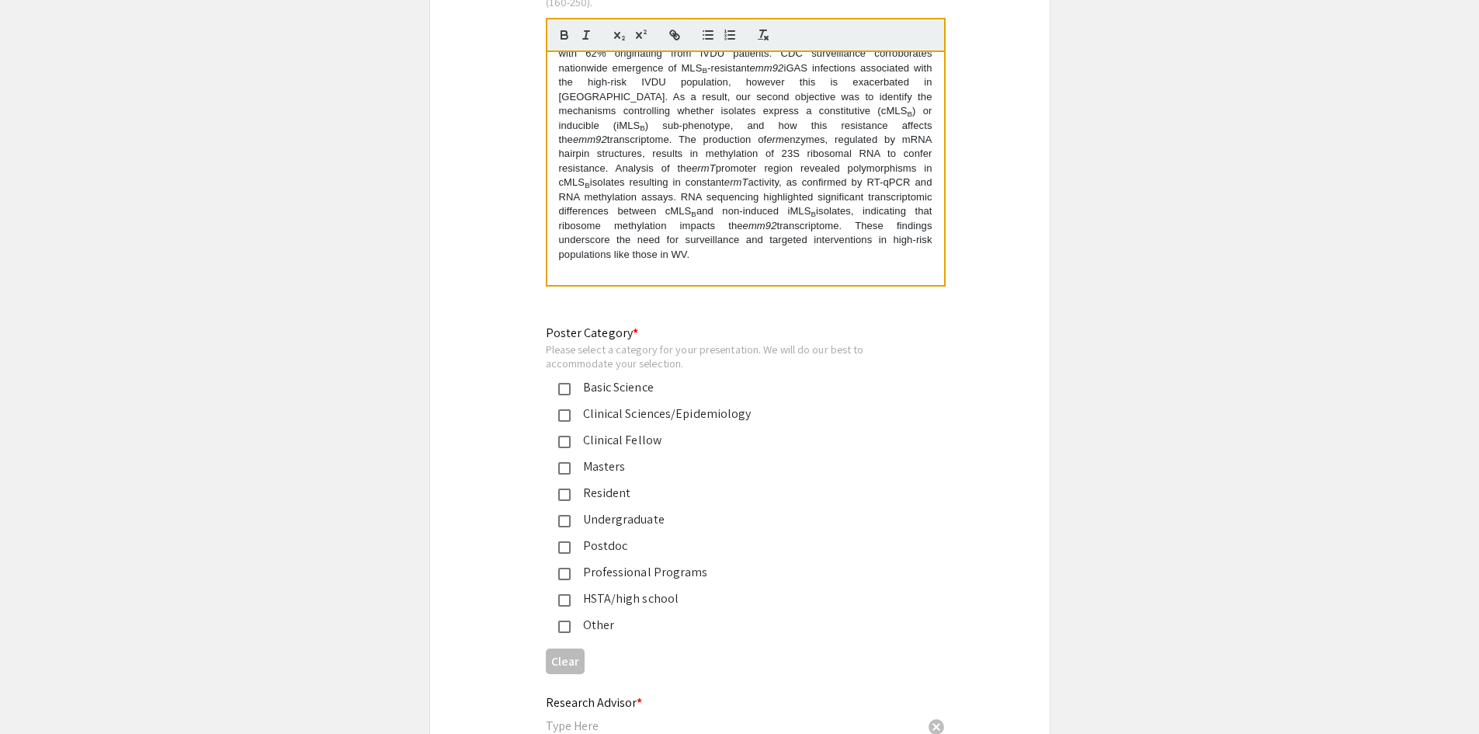
click at [567, 383] on mat-pseudo-checkbox at bounding box center [564, 389] width 12 height 12
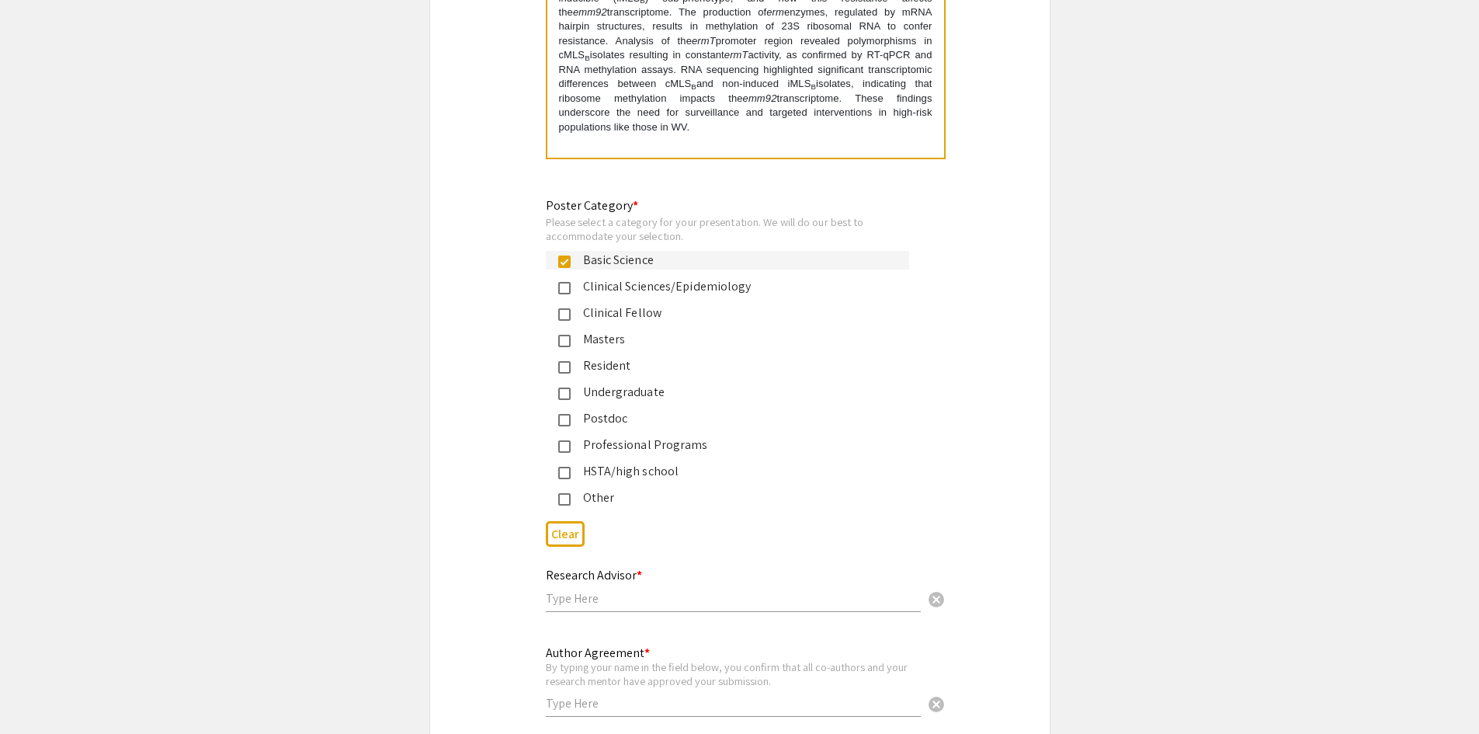
scroll to position [3494, 0]
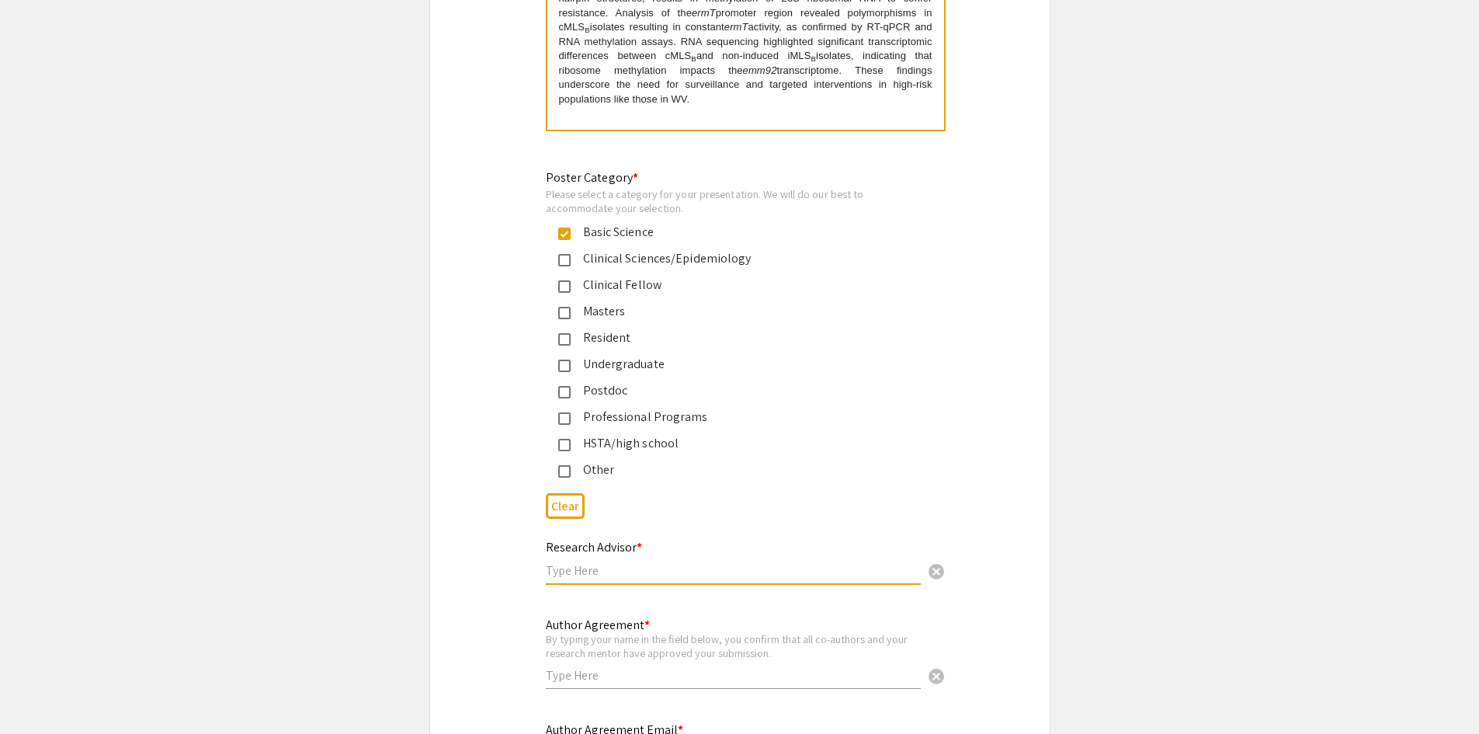
click at [680, 562] on input "text" at bounding box center [733, 570] width 375 height 16
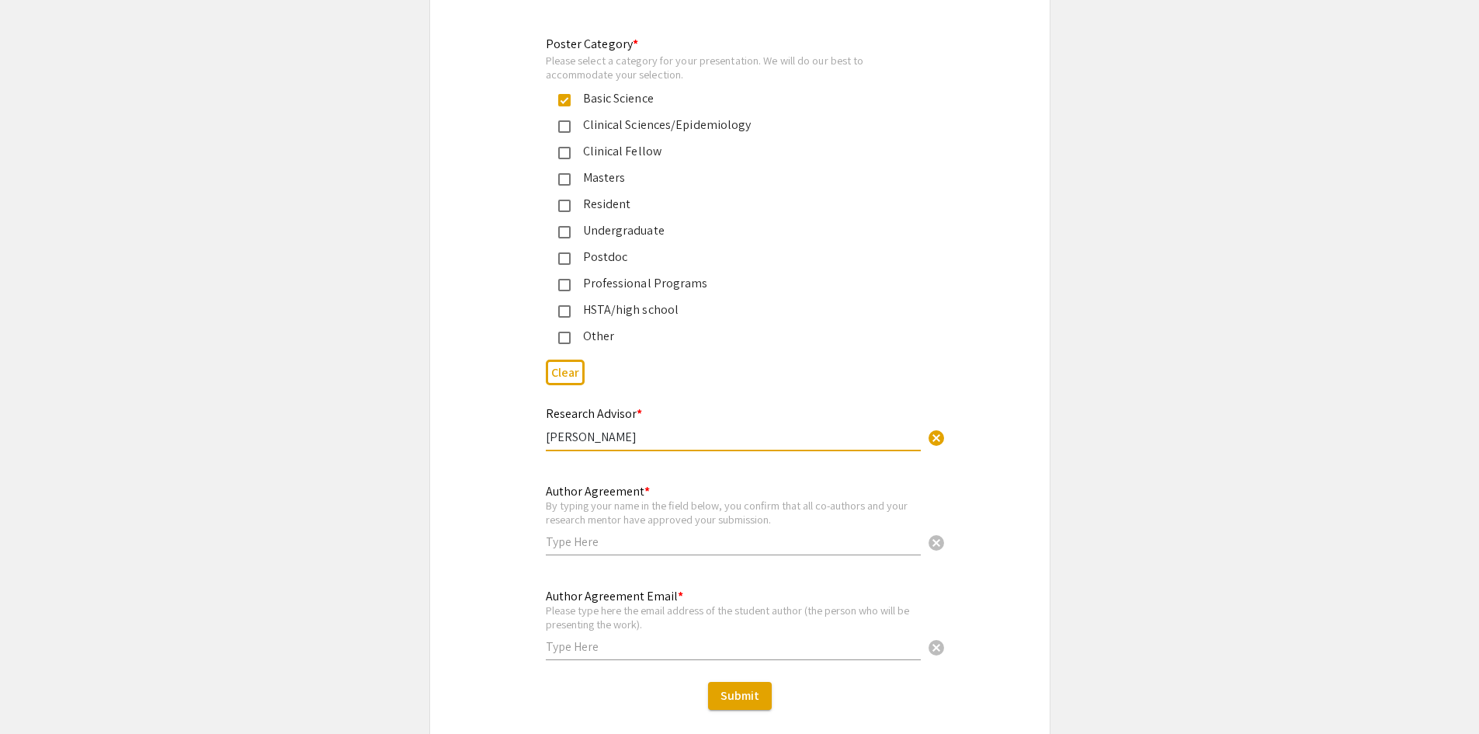
scroll to position [3649, 0]
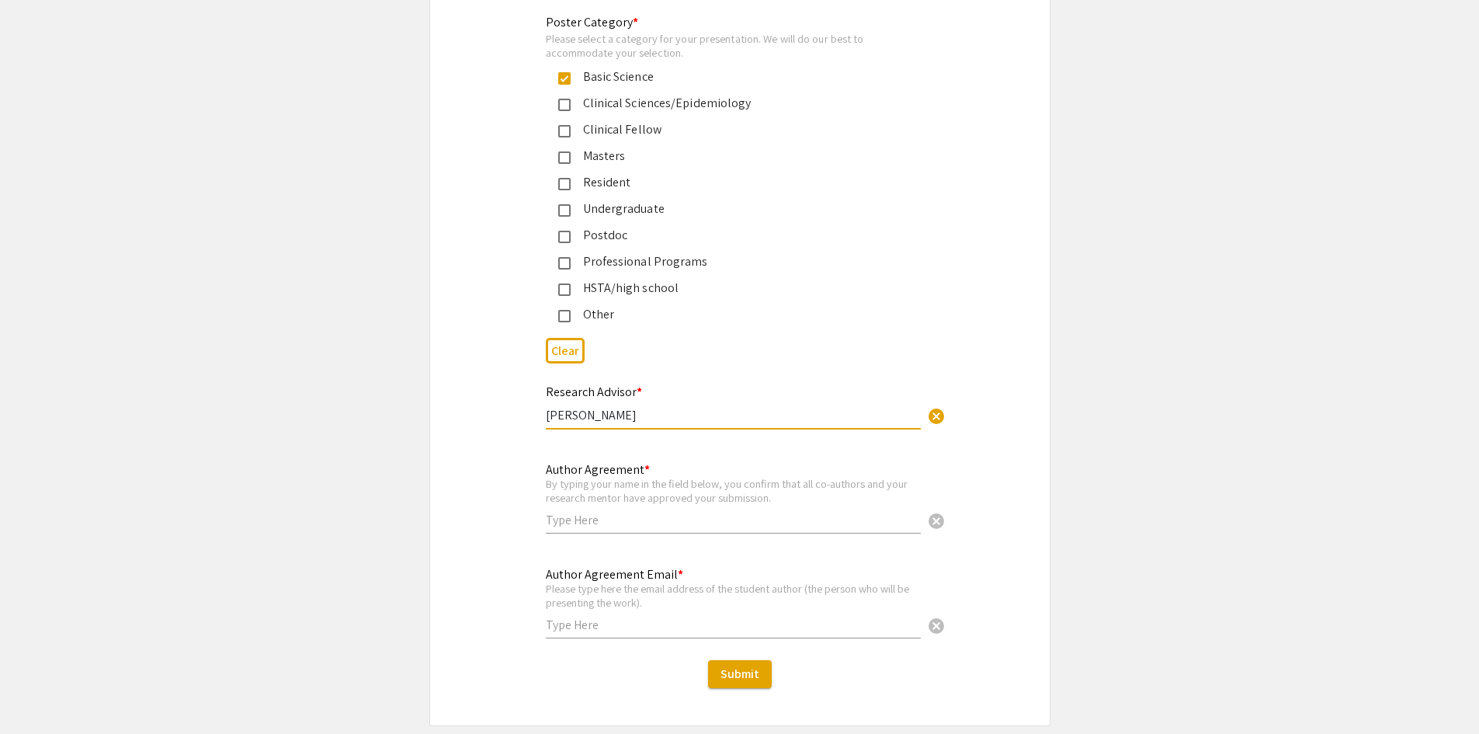
type input "Slawomir Lukomski"
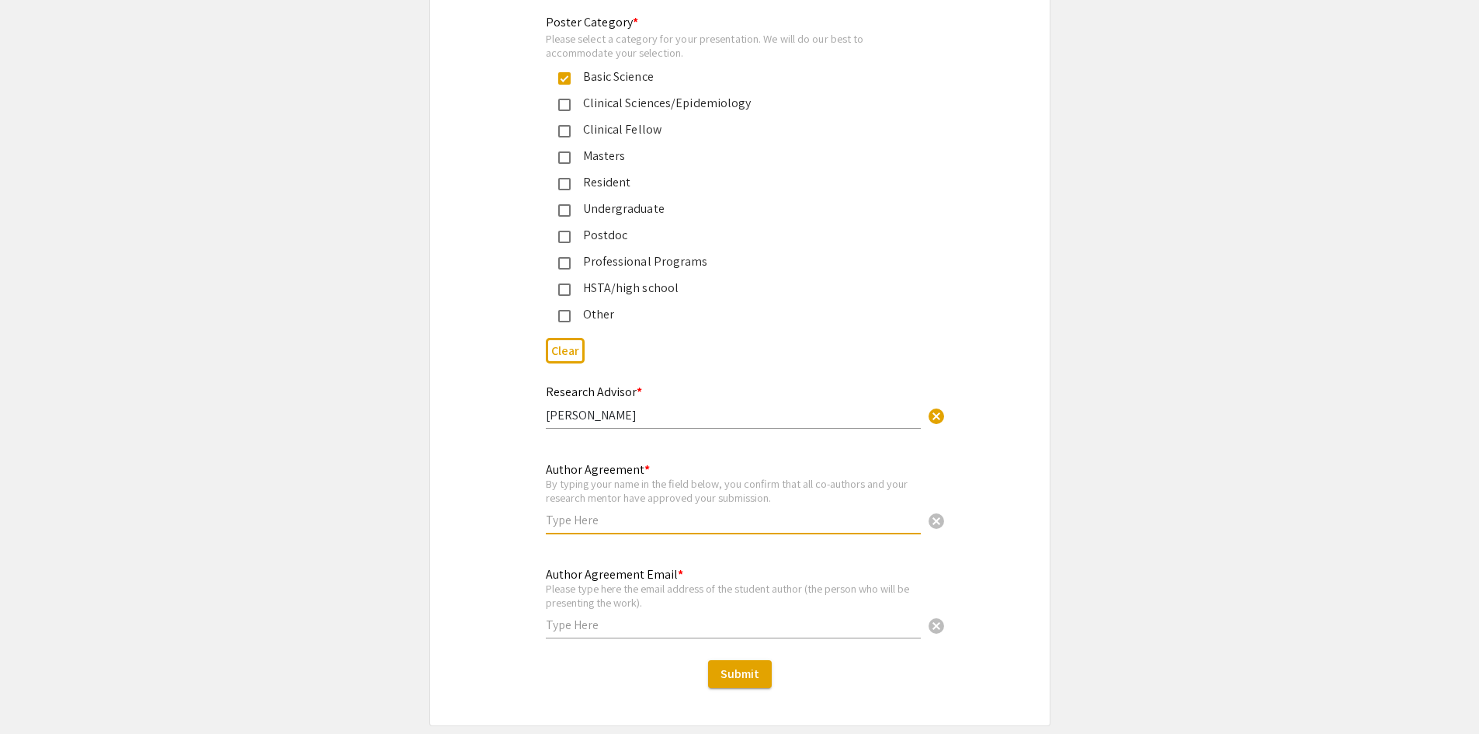
click at [643, 512] on input "text" at bounding box center [733, 520] width 375 height 16
type input "A"
type input "Agree"
click at [606, 616] on input "text" at bounding box center [733, 624] width 375 height 16
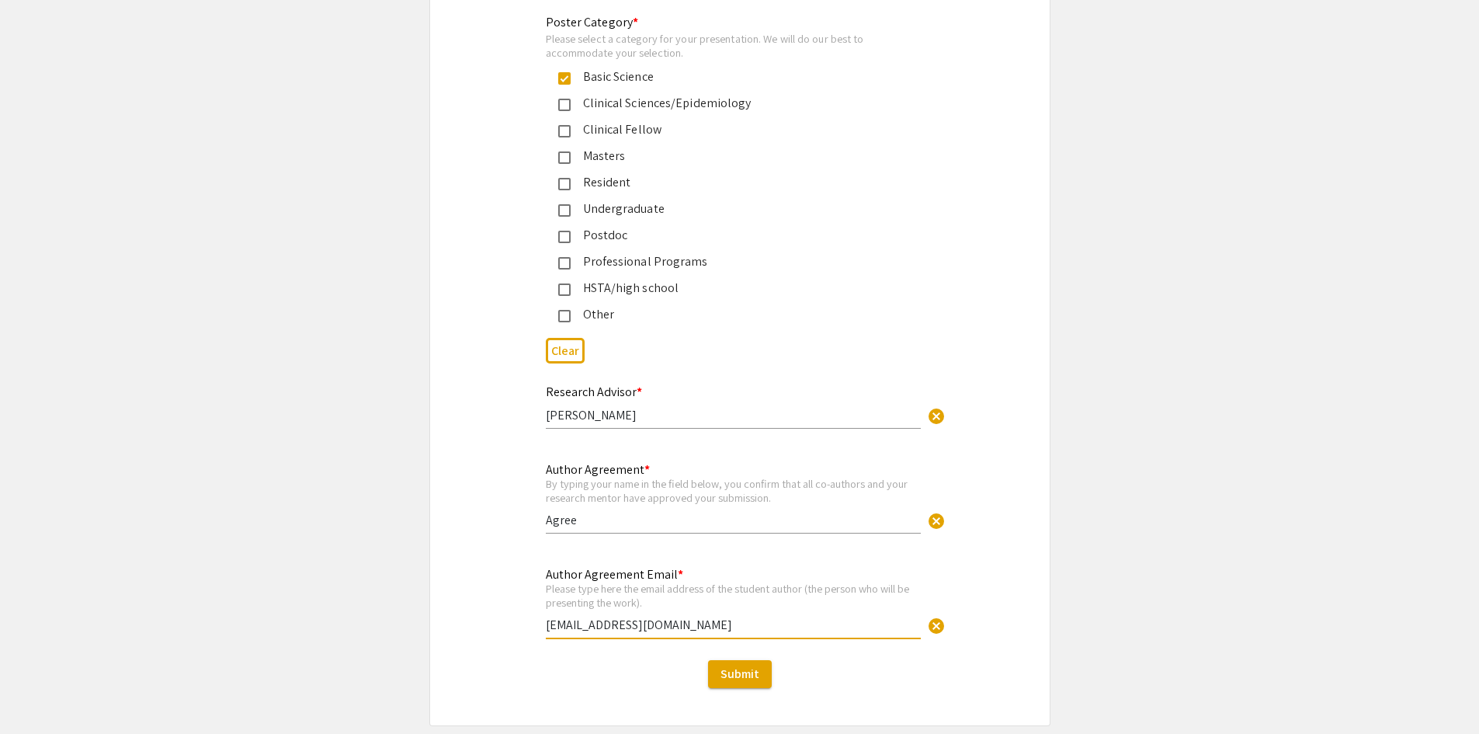
type input "[EMAIL_ADDRESS][DOMAIN_NAME]"
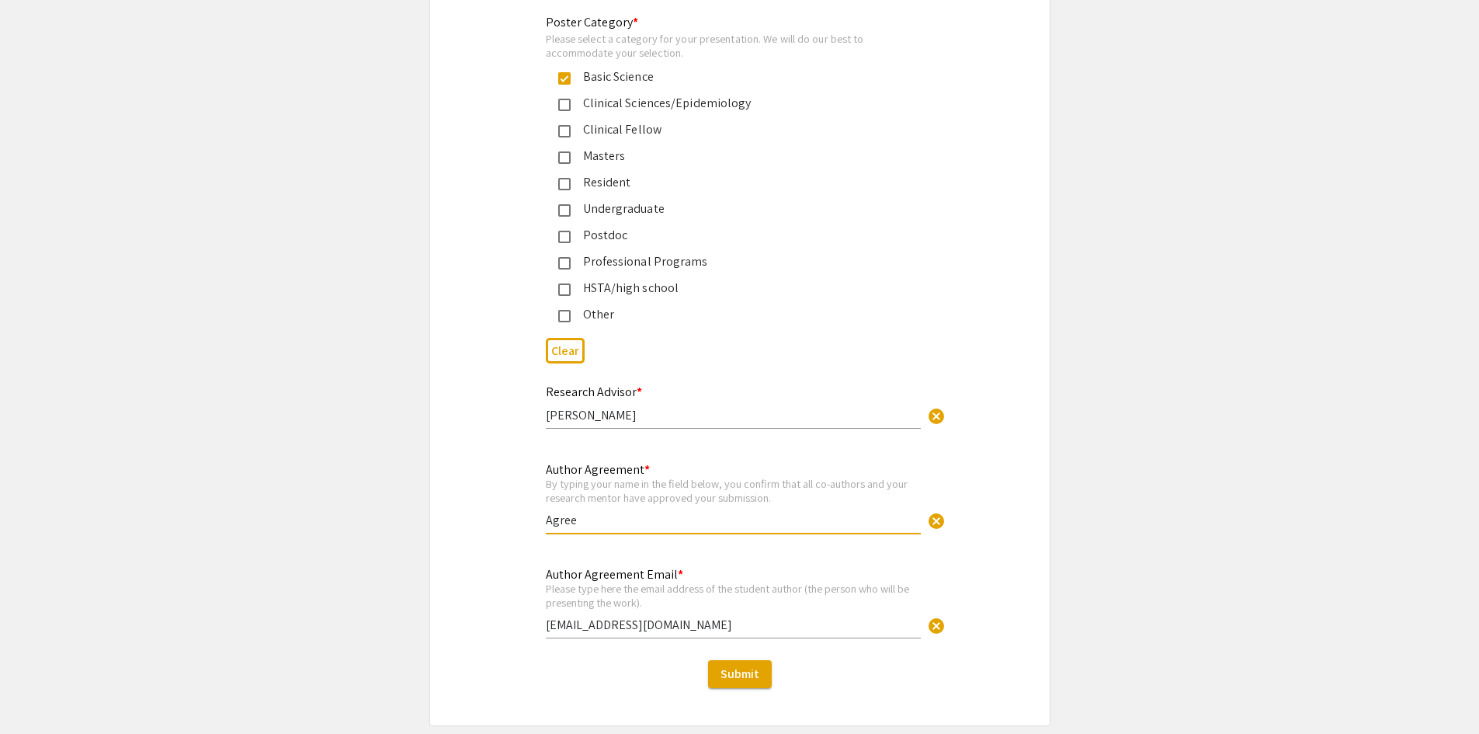
drag, startPoint x: 696, startPoint y: 500, endPoint x: 538, endPoint y: 508, distance: 158.6
click at [538, 508] on div "Author Agreement * By typing your name in the field below, you confirm that all…" at bounding box center [740, 506] width 412 height 92
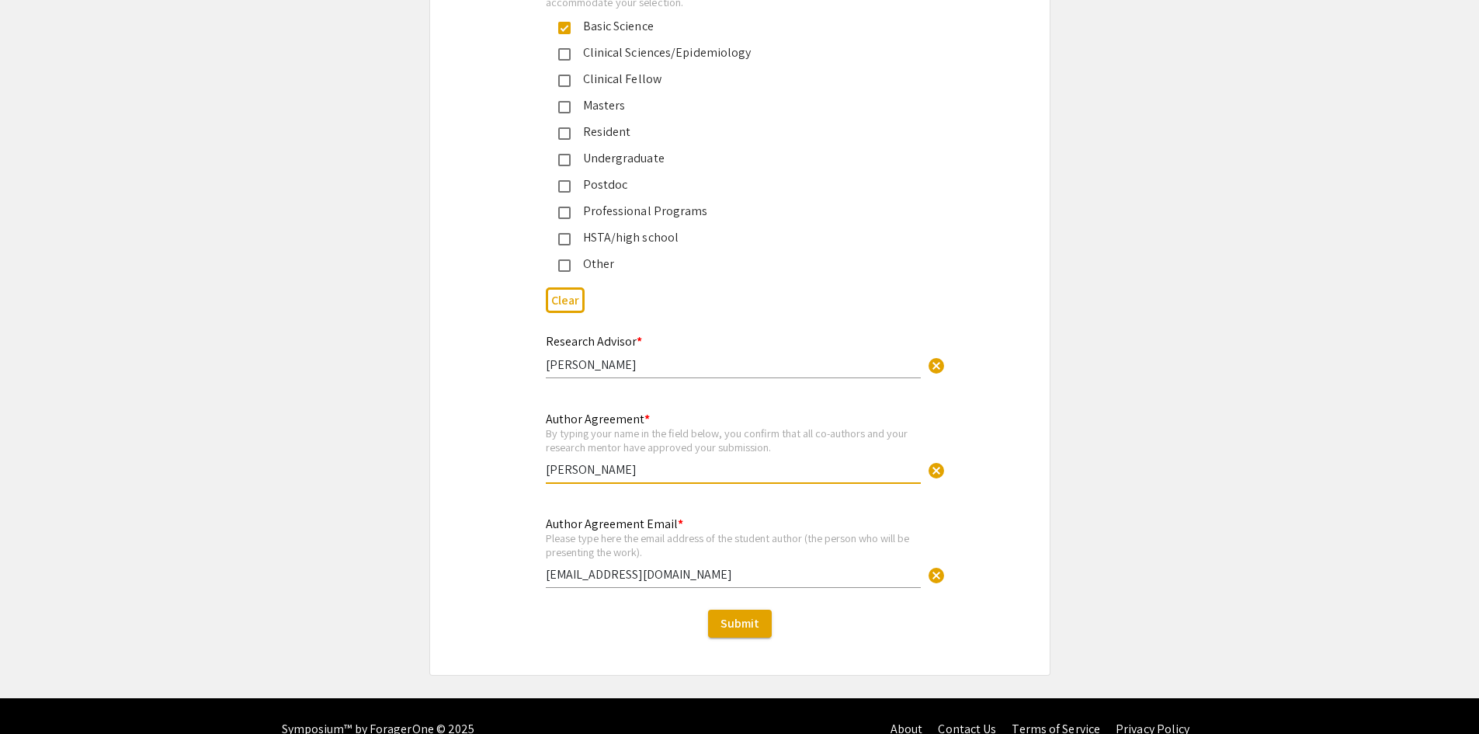
scroll to position [3707, 0]
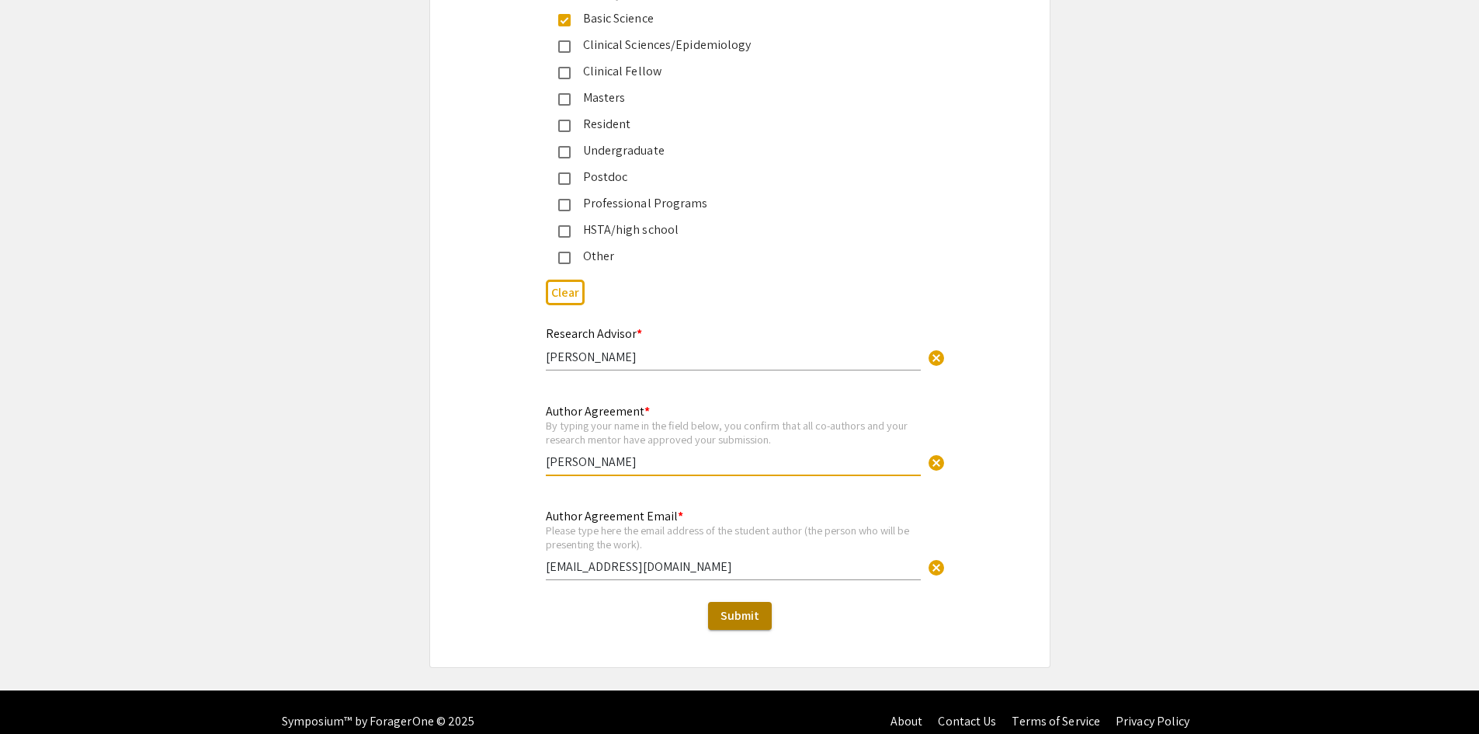
type input "Lillie Powell"
click at [755, 607] on span "Submit" at bounding box center [740, 615] width 39 height 16
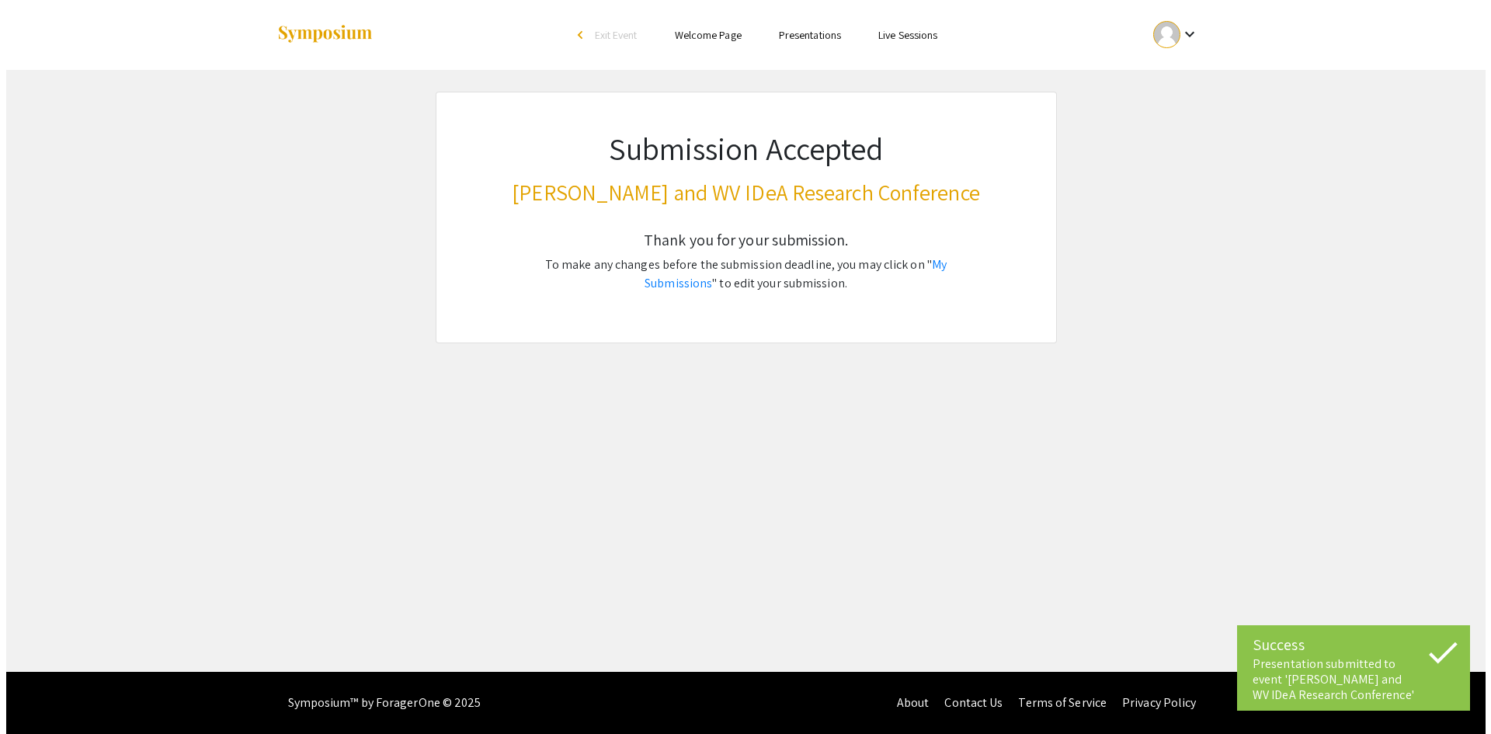
scroll to position [0, 0]
